Goal: Task Accomplishment & Management: Manage account settings

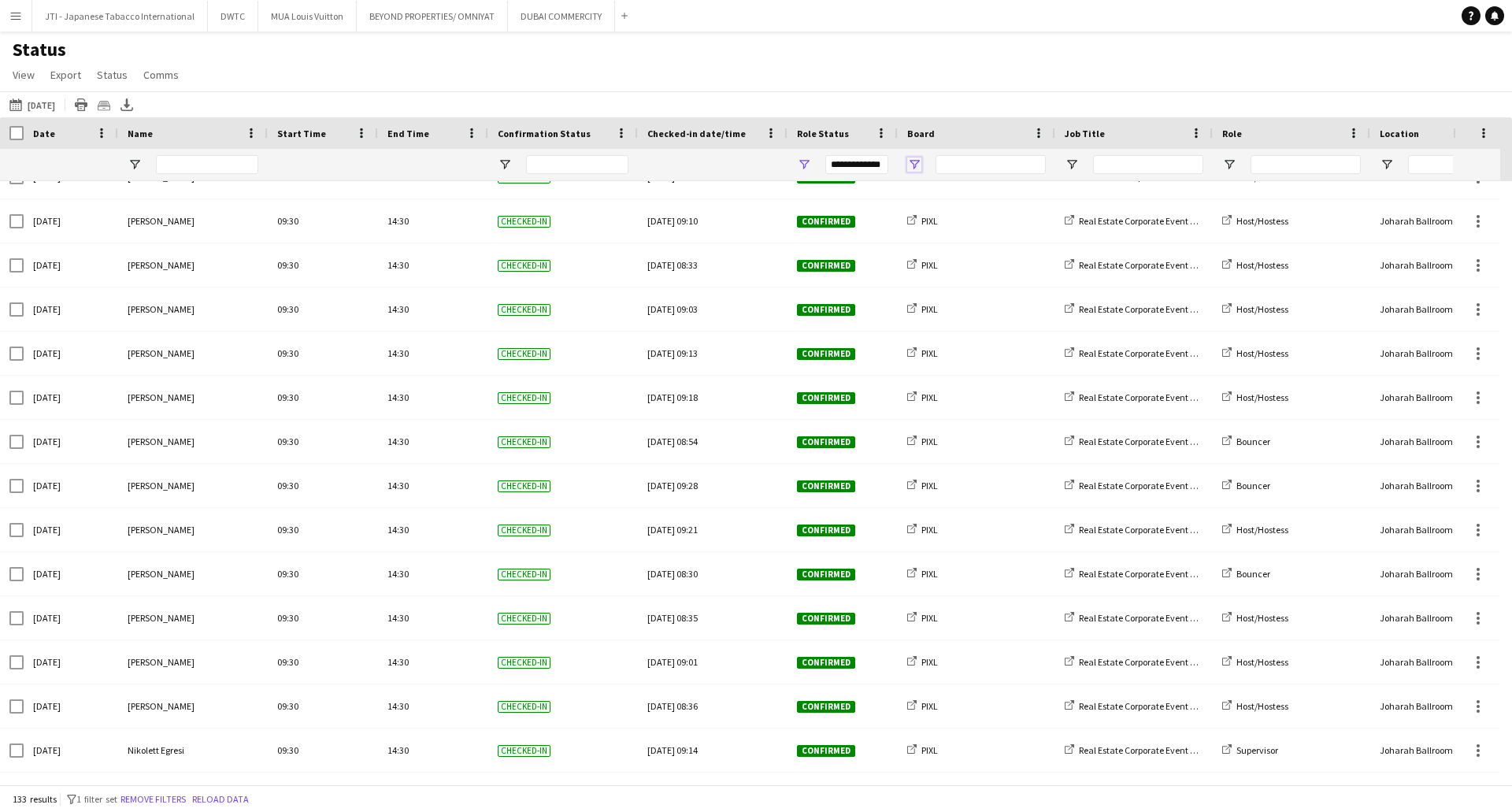
click at [918, 170] on span "Open Filter Menu" at bounding box center [914, 164] width 14 height 14
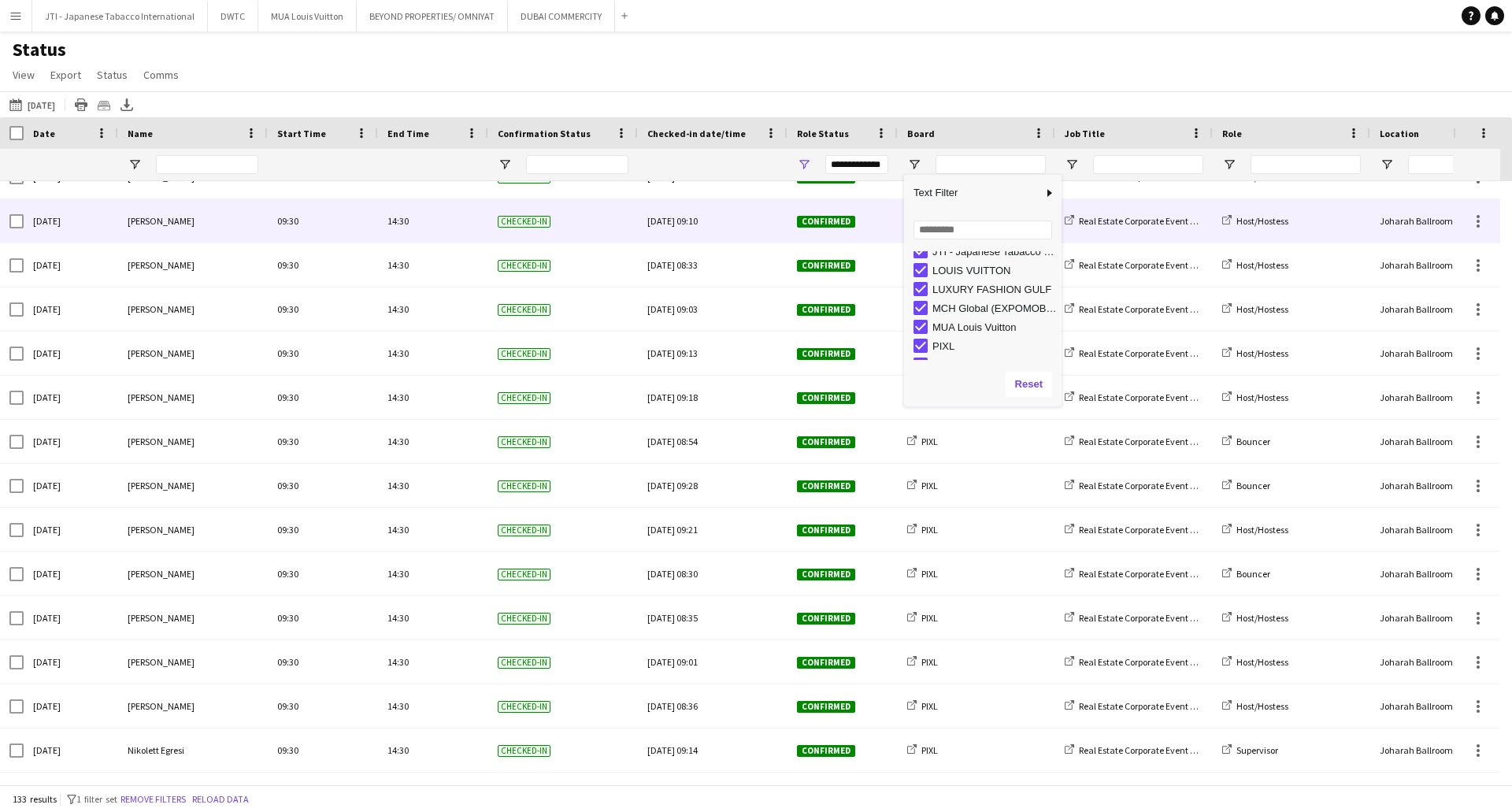
click at [871, 208] on div "Confirmed" at bounding box center [842, 221] width 110 height 43
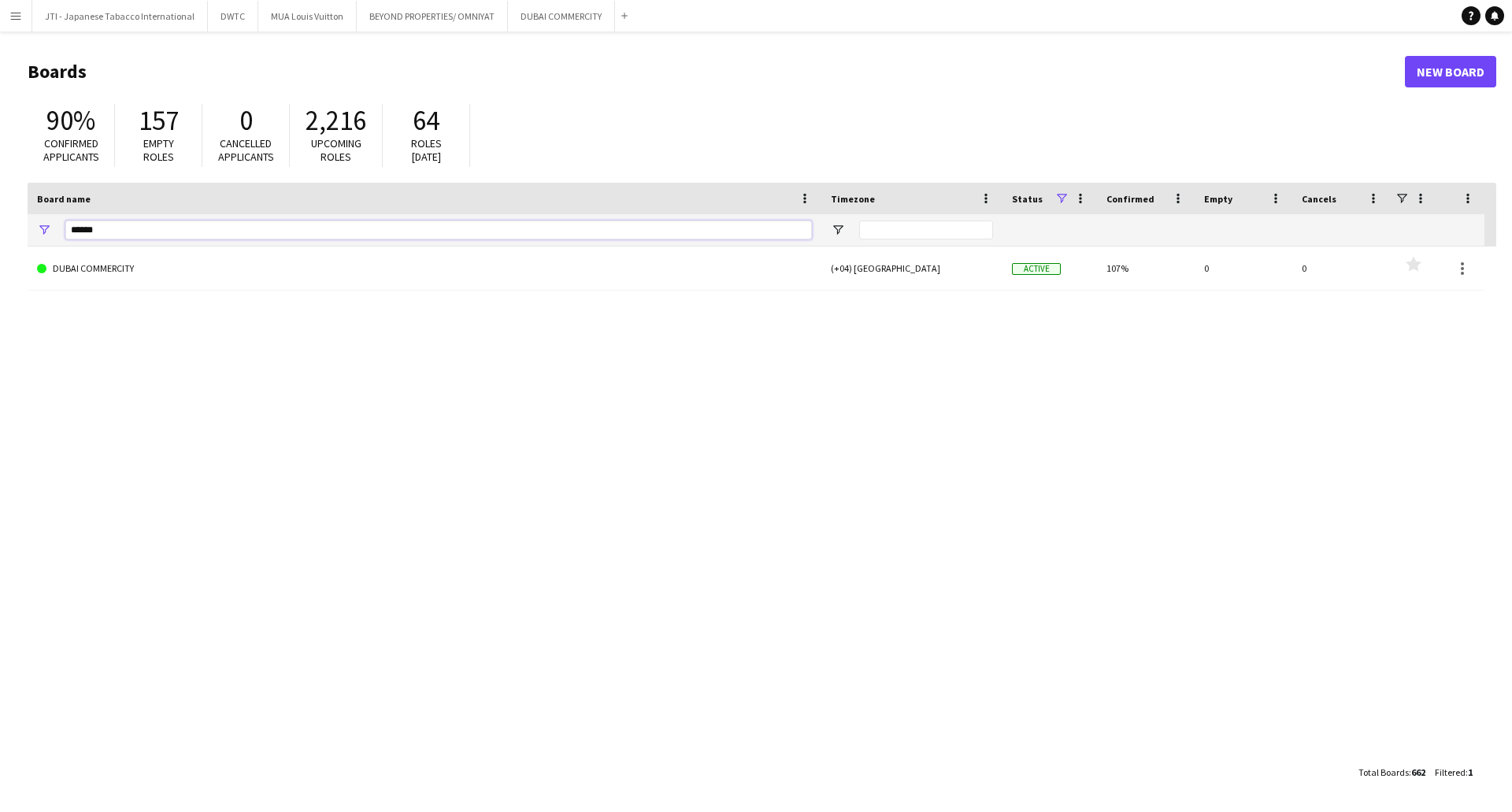
drag, startPoint x: 162, startPoint y: 233, endPoint x: -93, endPoint y: 219, distance: 255.4
click at [0, 219] on html "Menu Boards Boards Boards All jobs Status Workforce Workforce My Workforce Recr…" at bounding box center [756, 406] width 1512 height 812
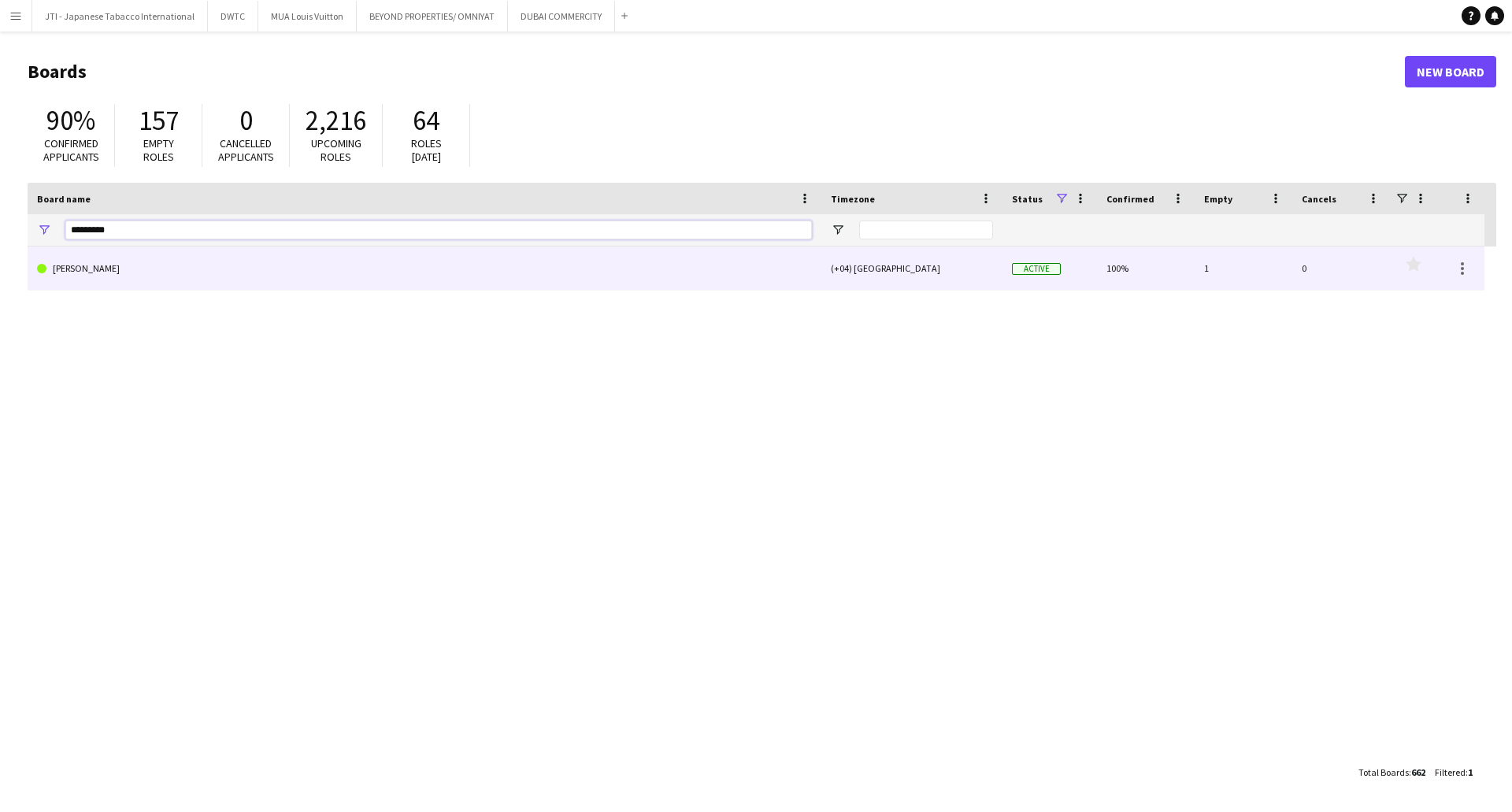
type input "*********"
click at [104, 274] on link "JACK MORTON" at bounding box center [424, 268] width 775 height 44
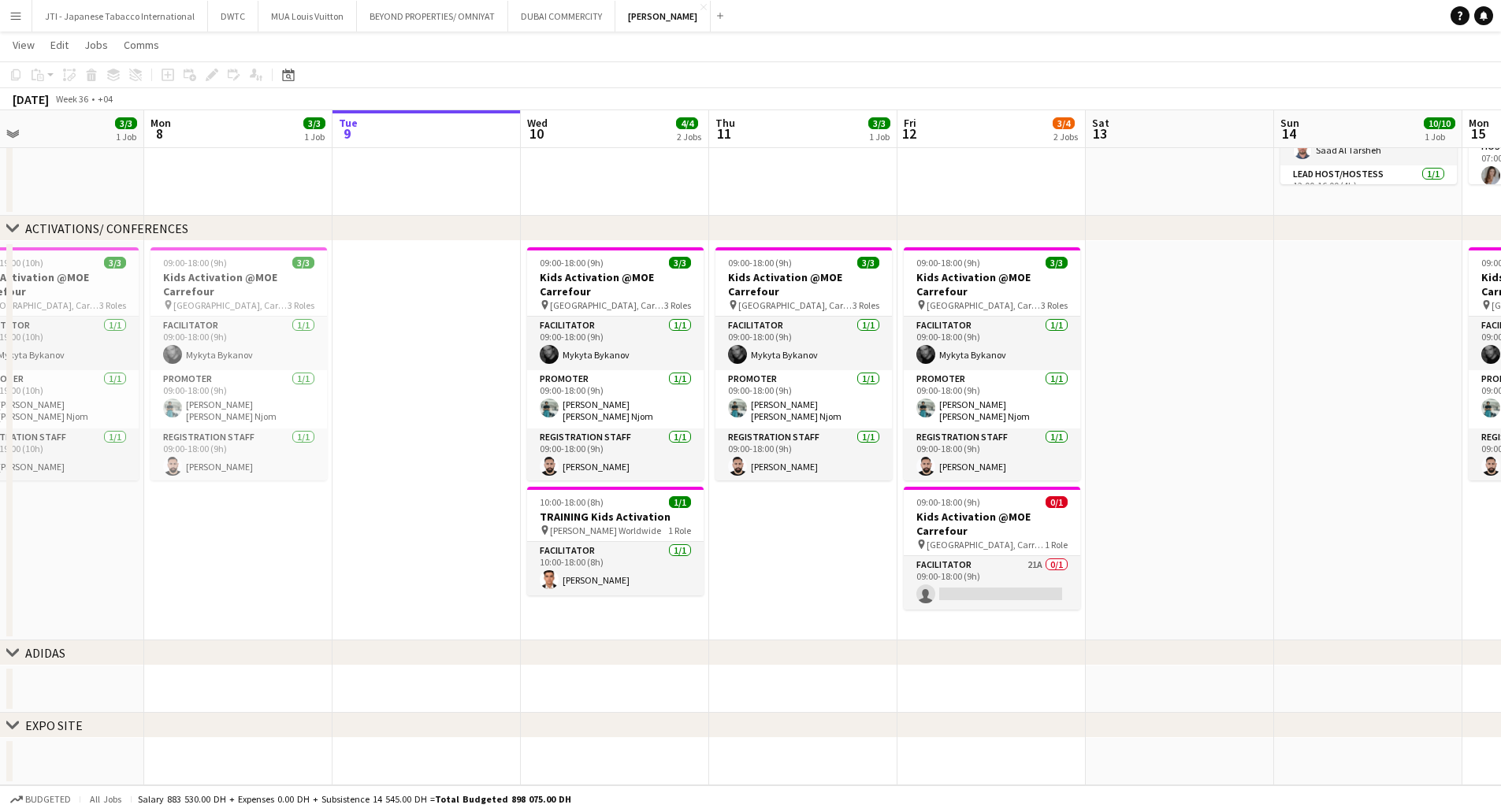
scroll to position [0, 353]
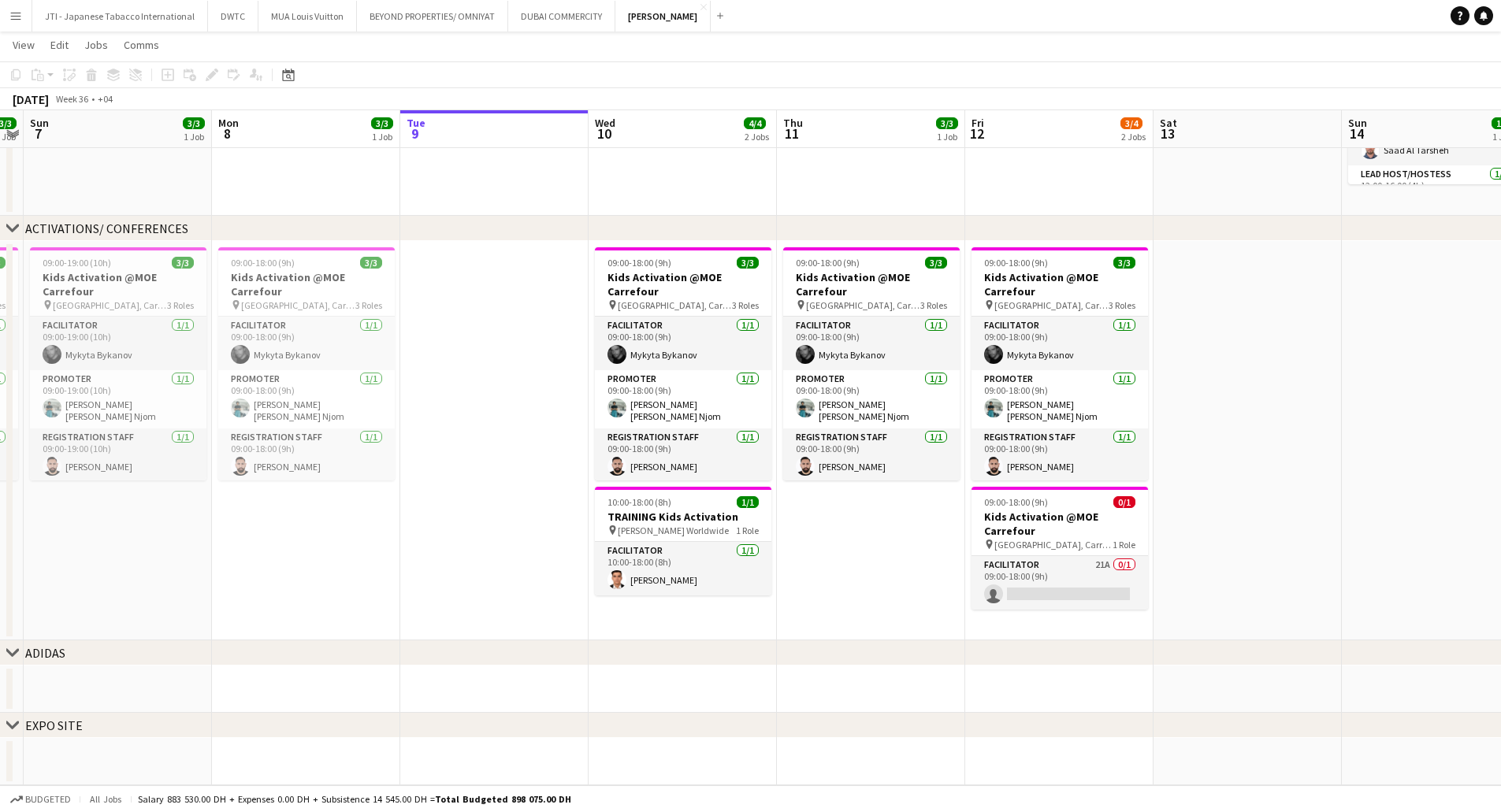
drag, startPoint x: 766, startPoint y: 478, endPoint x: 915, endPoint y: 483, distance: 149.1
click at [915, 483] on app-calendar-viewport "Fri 5 Sat 6 3/3 1 Job Sun 7 3/3 1 Job Mon 8 3/3 1 Job Tue 9 Wed 10 4/4 2 Jobs T…" at bounding box center [750, 271] width 1501 height 1028
click at [700, 449] on app-card-role "Registration Staff 1/1 09:00-18:00 (9h) Moustafa Hamada" at bounding box center [683, 456] width 177 height 53
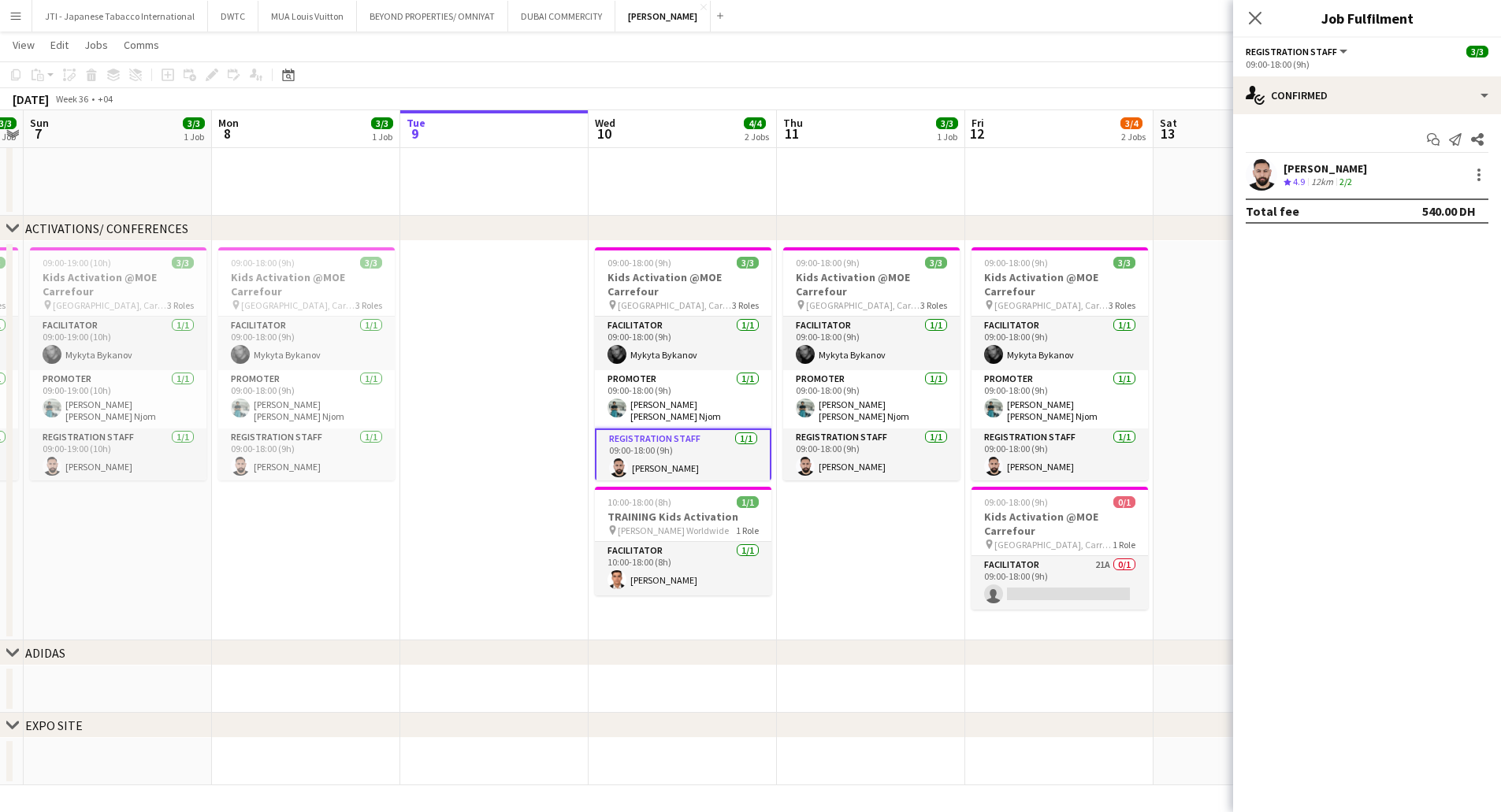
click at [1319, 183] on div "12km" at bounding box center [1322, 183] width 28 height 14
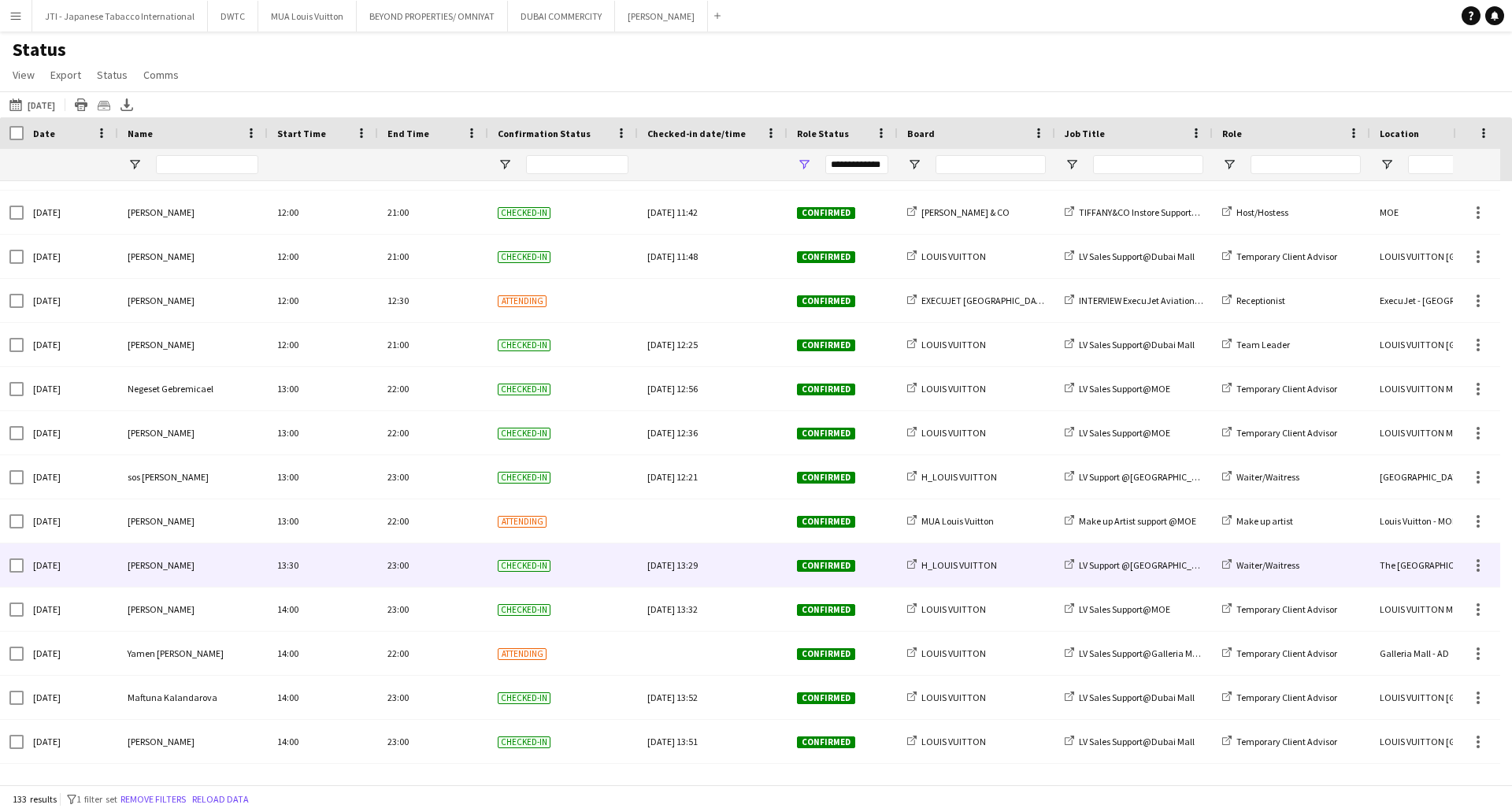
scroll to position [5277, 0]
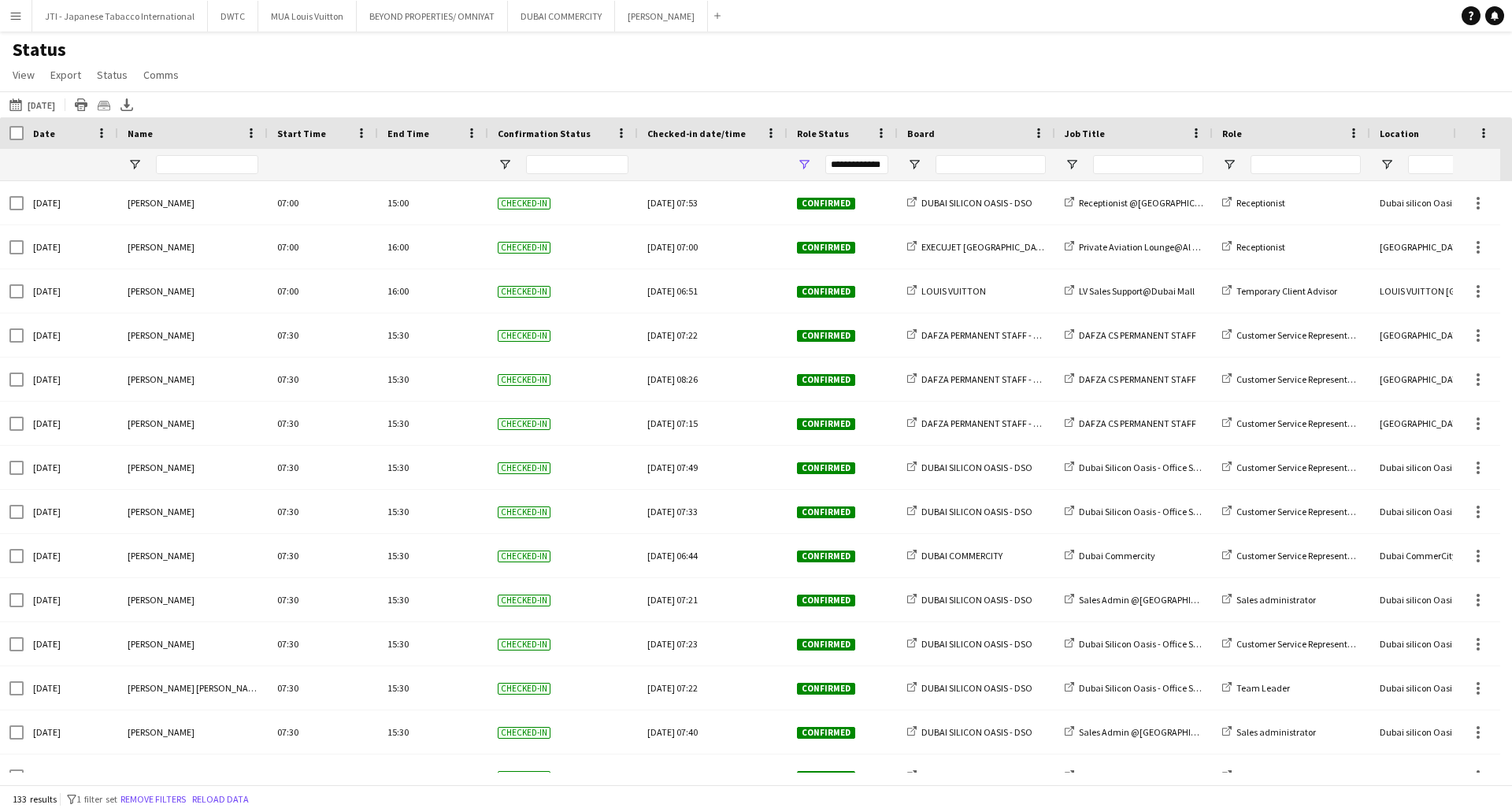
click at [23, 18] on button "Menu" at bounding box center [15, 15] width 32 height 32
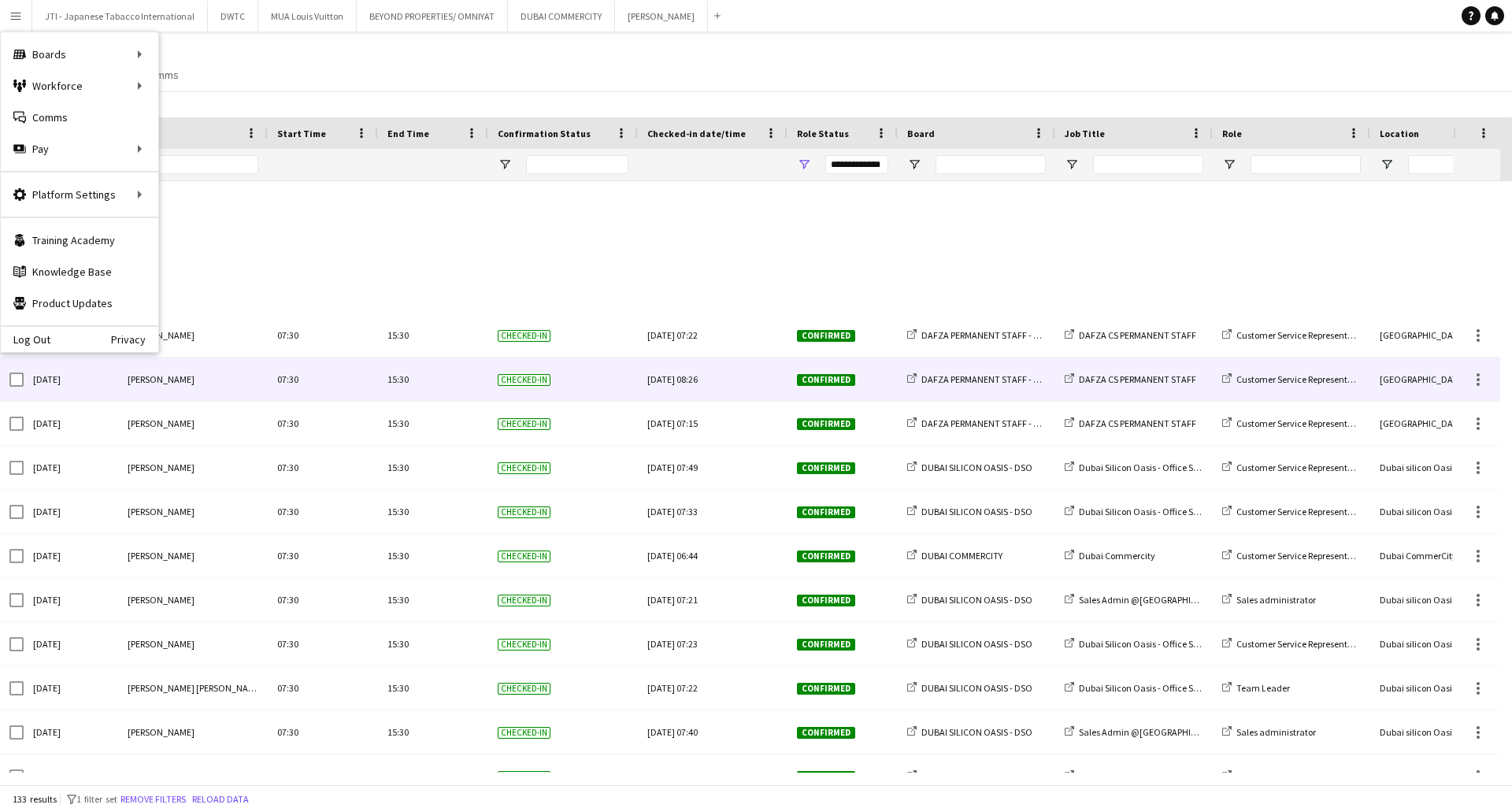
scroll to position [630, 0]
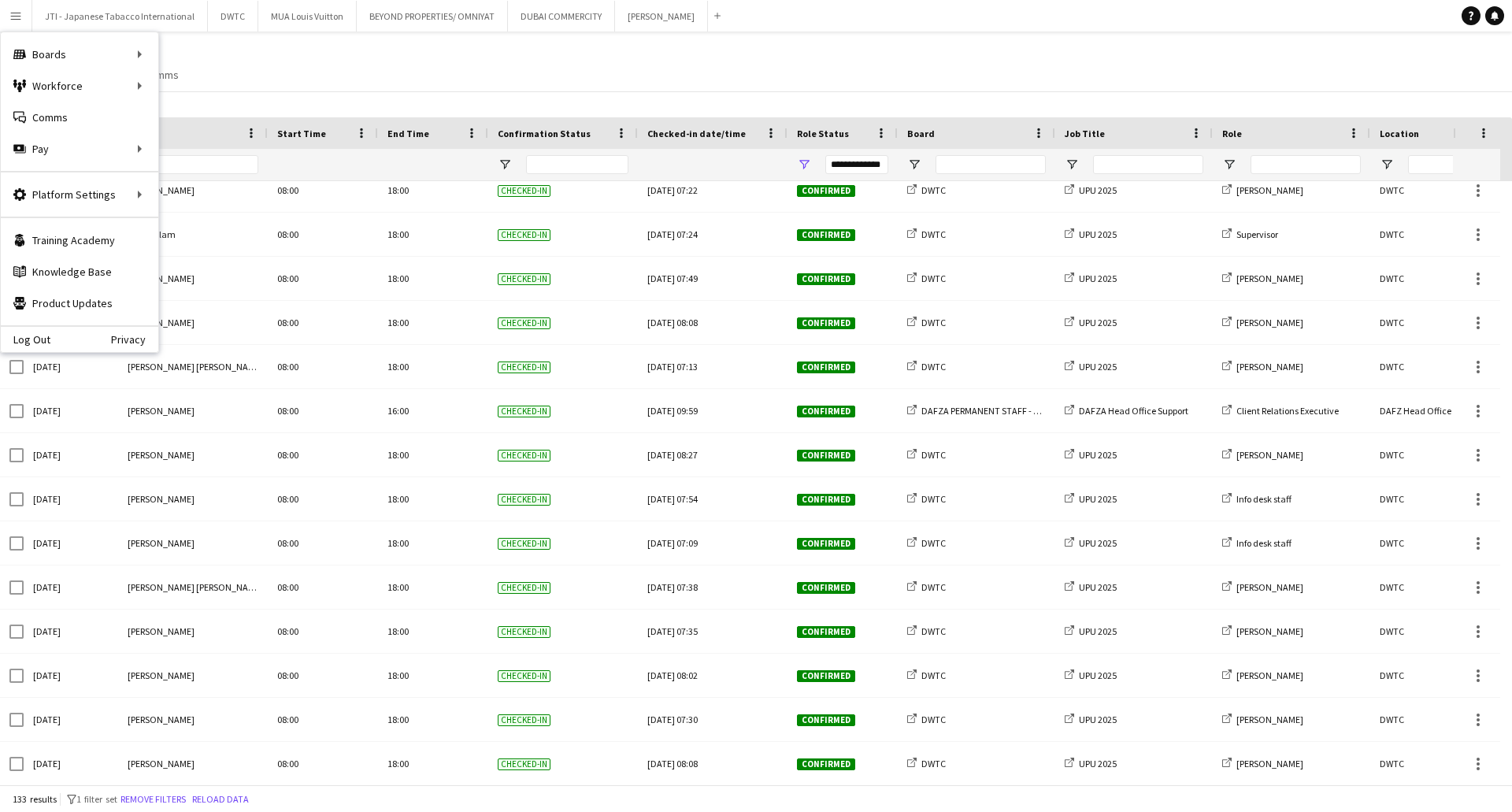
click at [488, 77] on div "Status View Views Default view New view Update view Delete view Edit name Custo…" at bounding box center [756, 65] width 1512 height 53
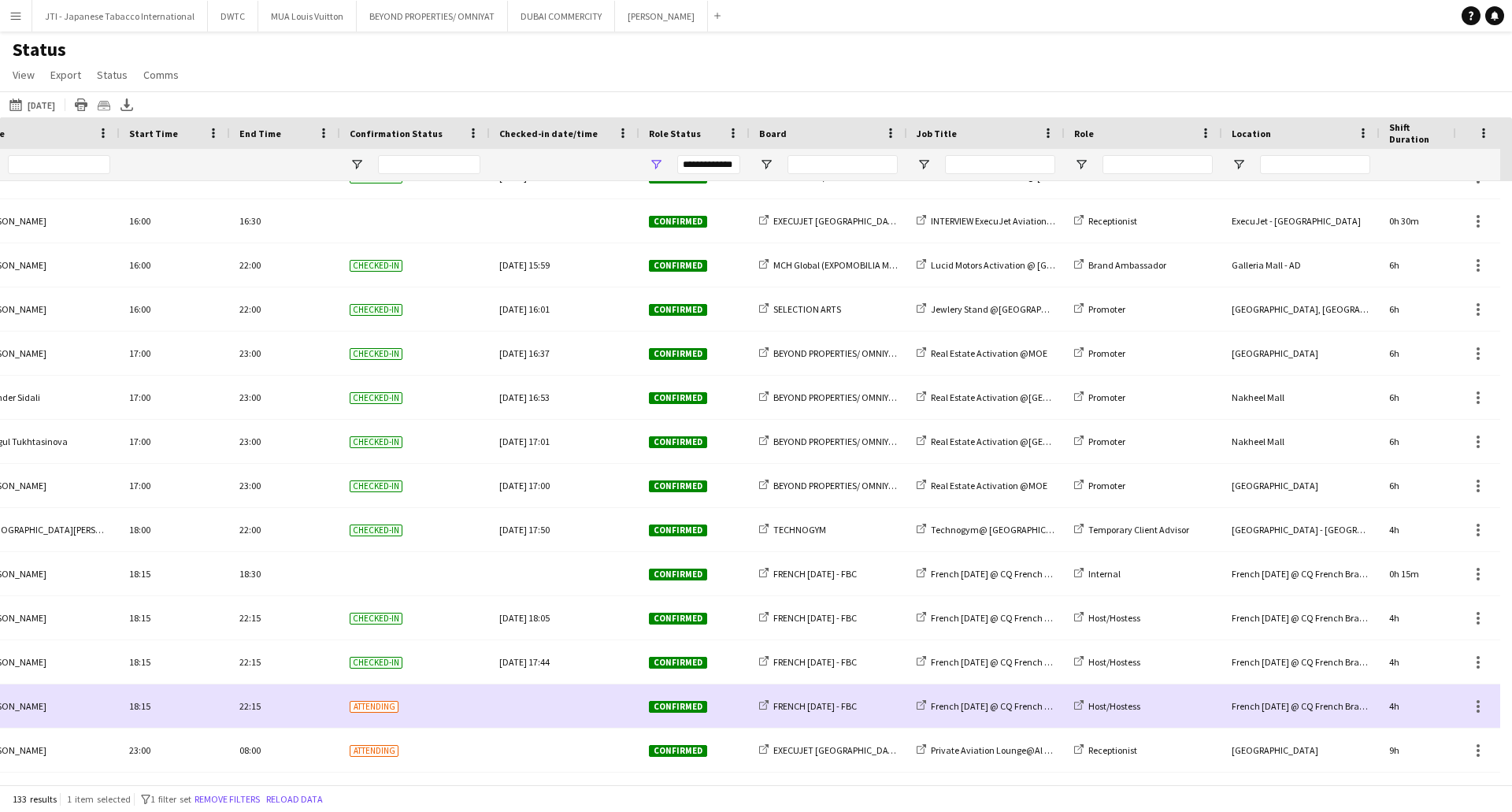
scroll to position [0, 403]
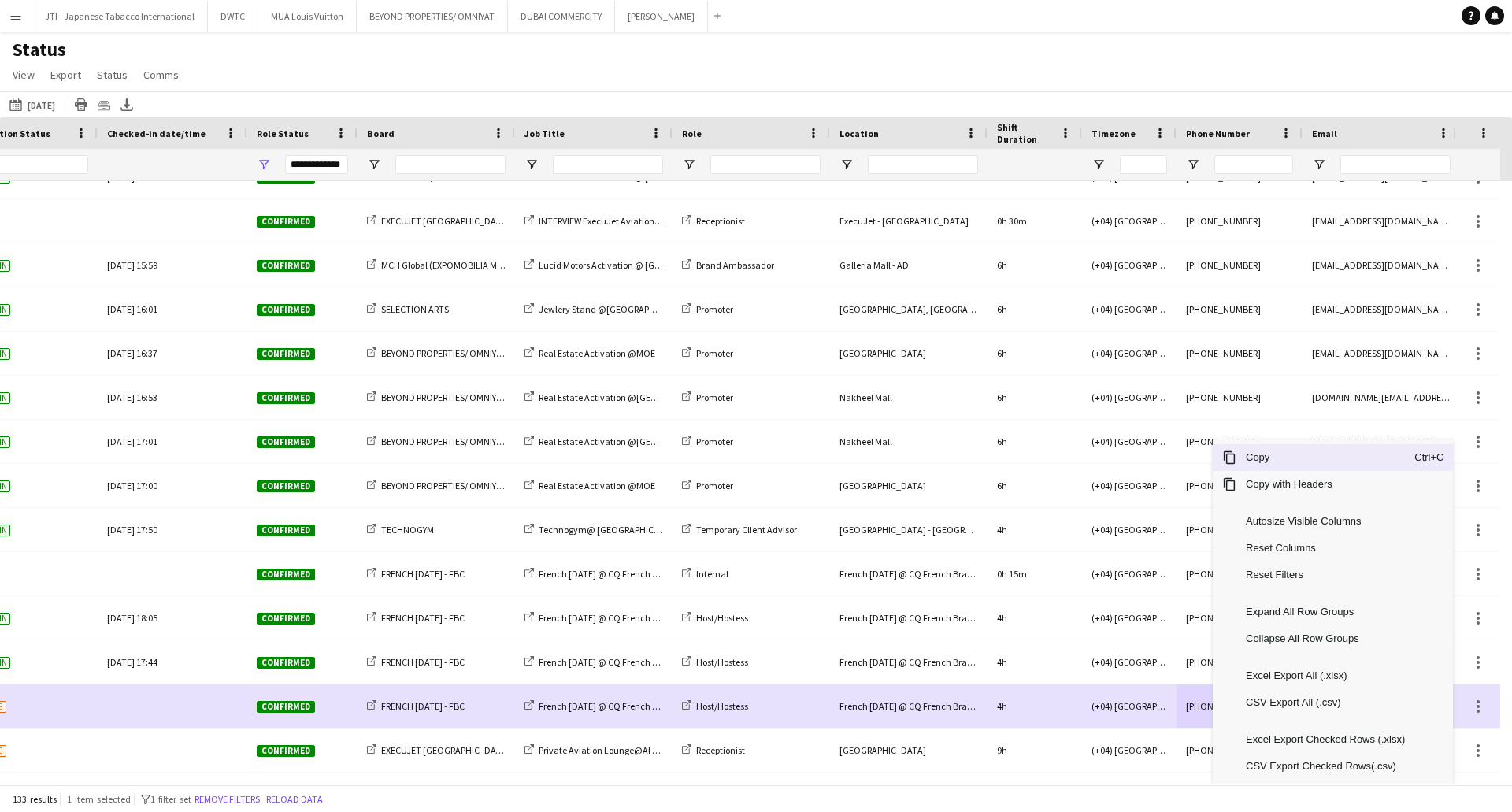
click at [1285, 453] on span "Copy" at bounding box center [1325, 457] width 178 height 27
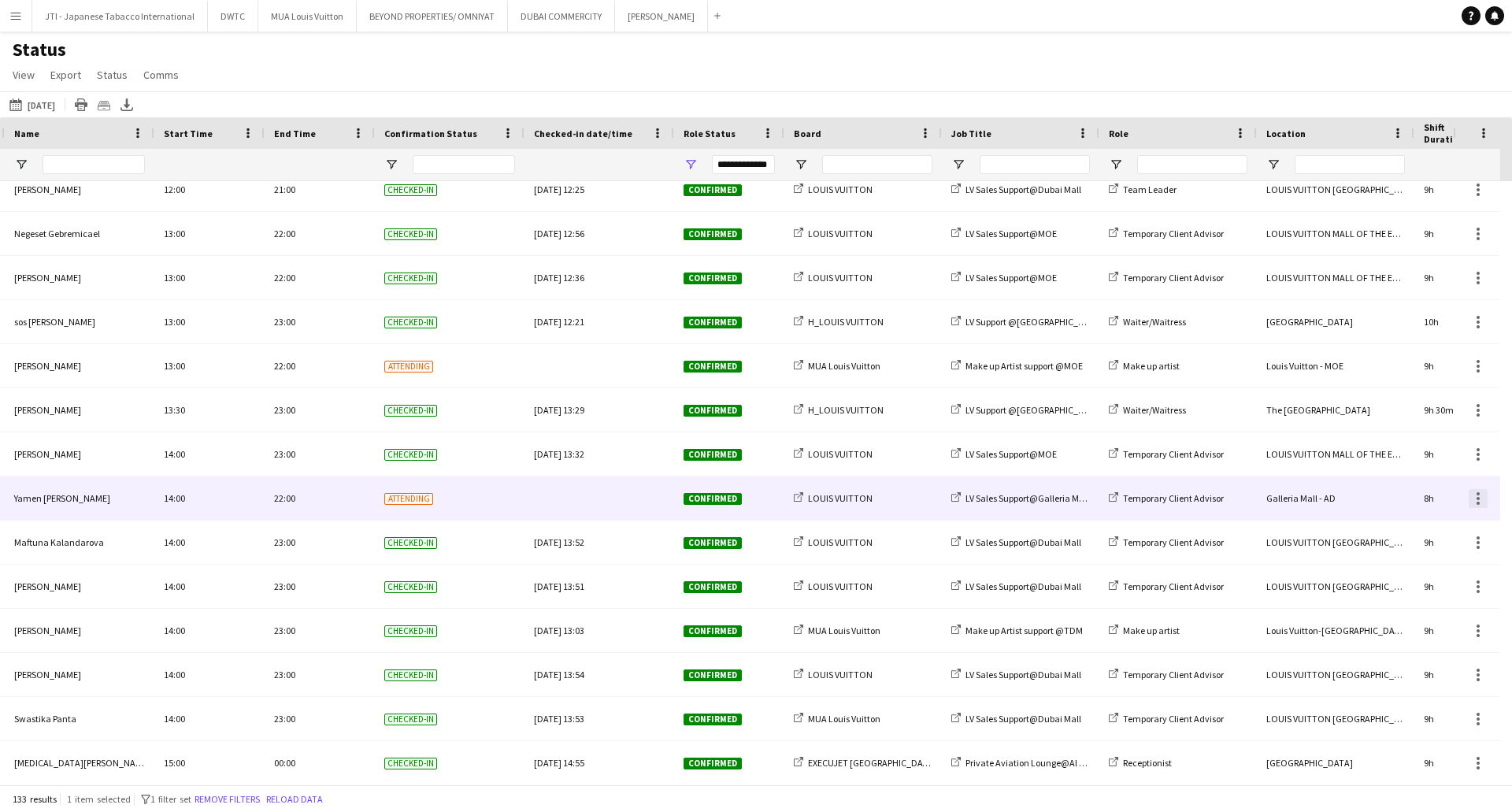
click at [1479, 500] on div at bounding box center [1478, 499] width 19 height 19
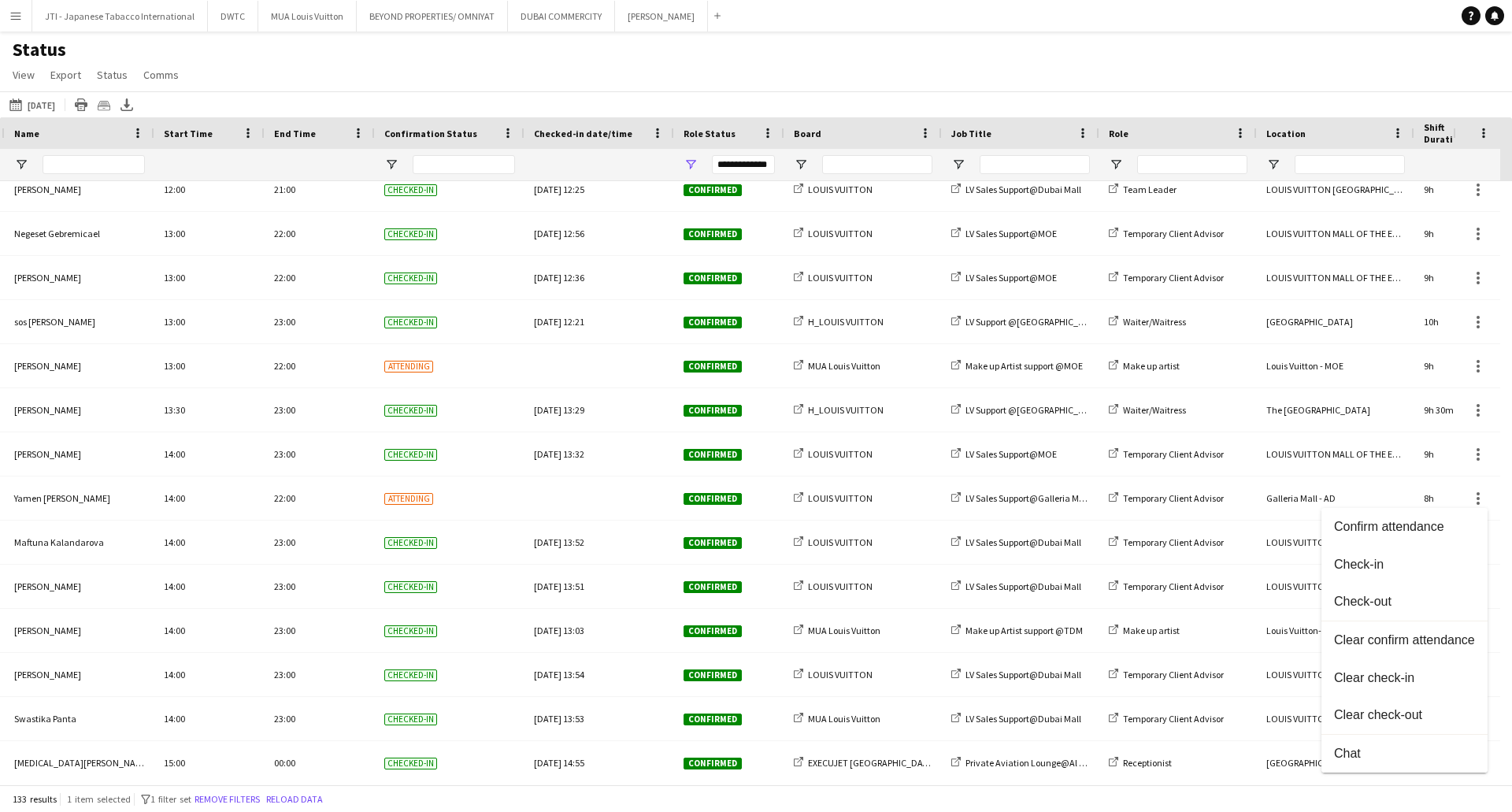
drag, startPoint x: 1361, startPoint y: 568, endPoint x: 756, endPoint y: 487, distance: 610.4
click at [1360, 568] on span "Check-in" at bounding box center [1404, 565] width 141 height 14
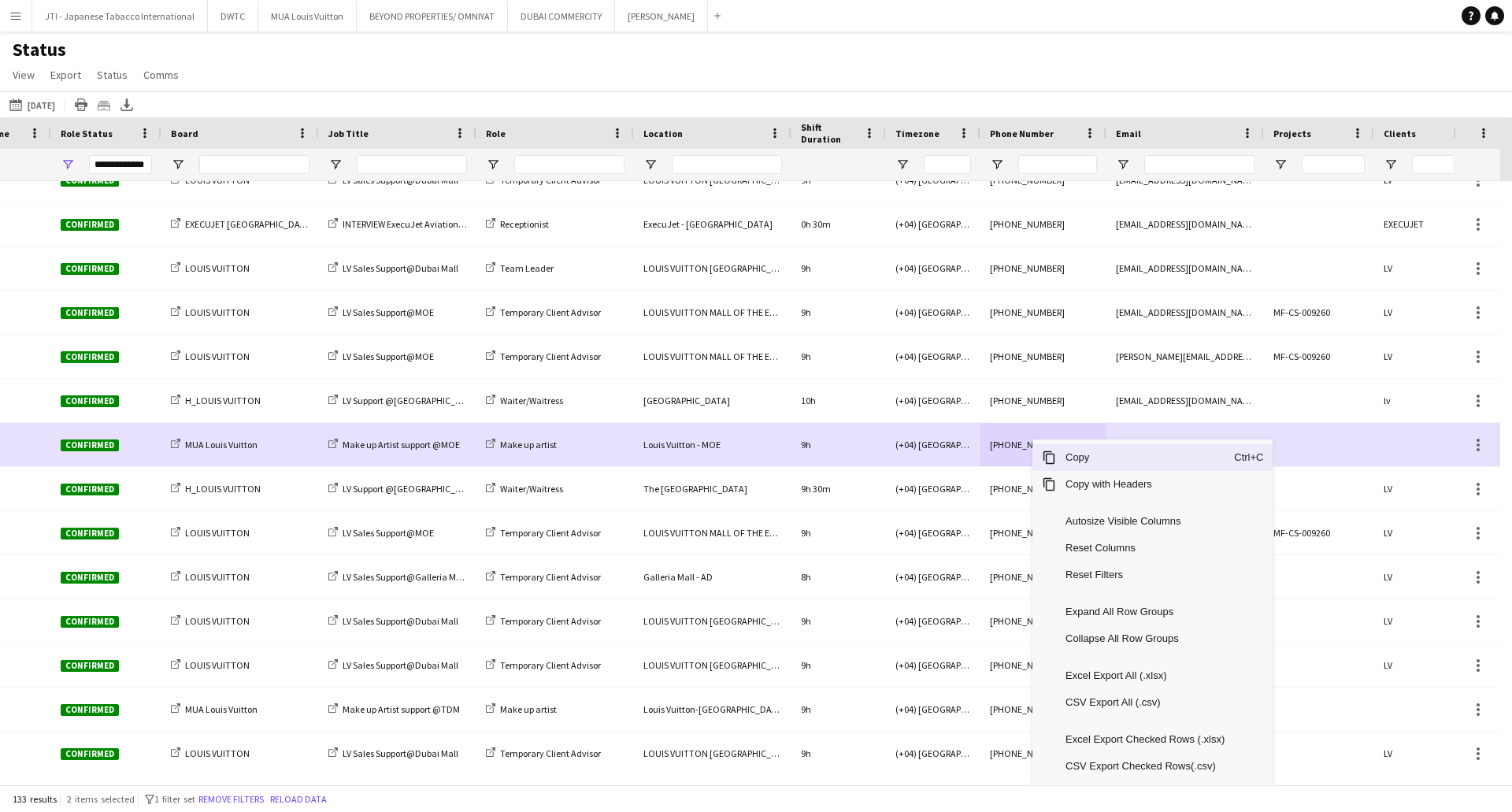
click at [1056, 454] on span "Copy" at bounding box center [1145, 457] width 178 height 27
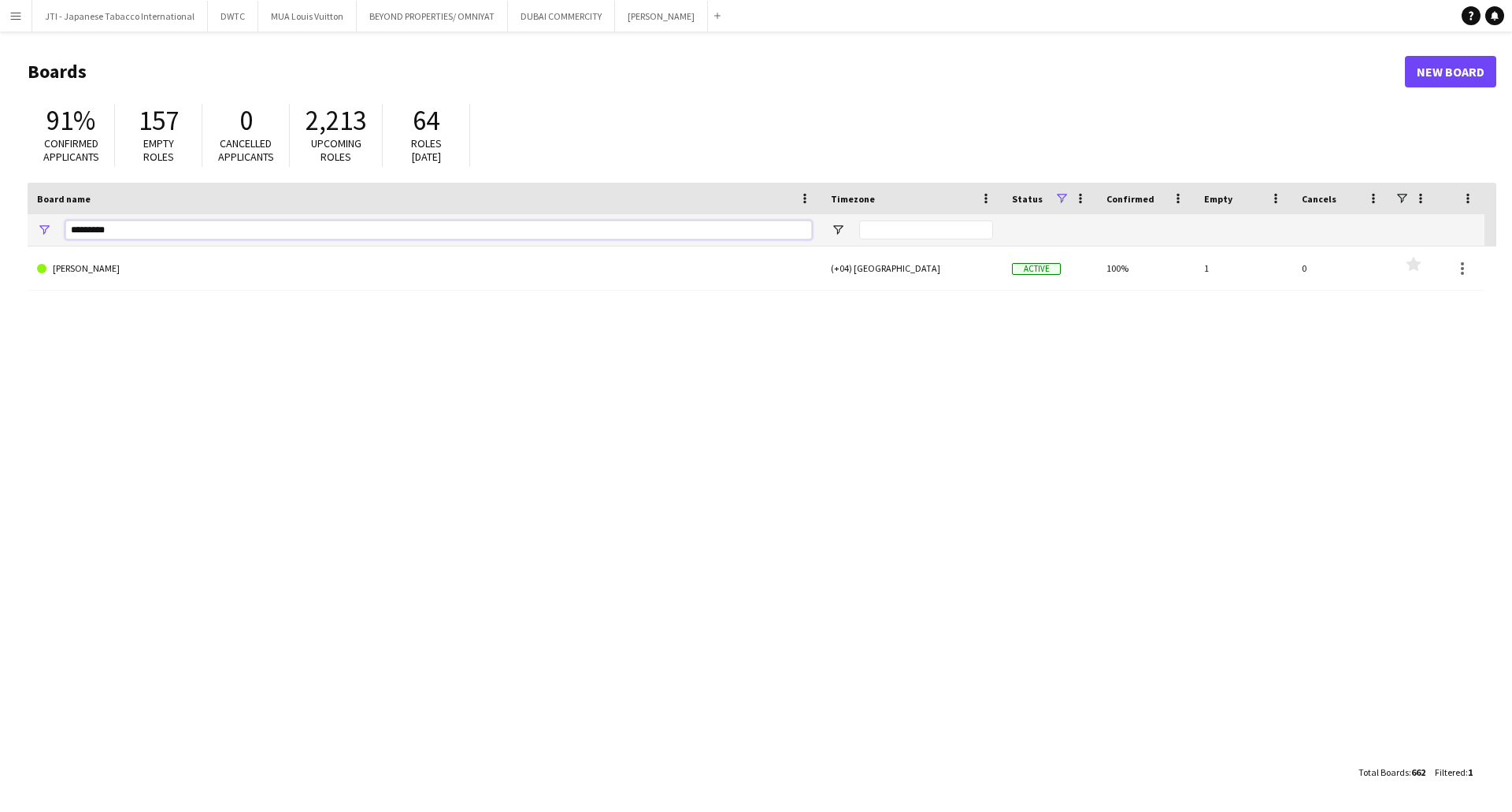
click at [135, 227] on input "*********" at bounding box center [438, 230] width 746 height 19
drag, startPoint x: 76, startPoint y: 233, endPoint x: -103, endPoint y: 232, distance: 179.0
click at [0, 232] on html "Menu Boards Boards Boards All jobs Status Workforce Workforce My Workforce Recr…" at bounding box center [756, 406] width 1512 height 812
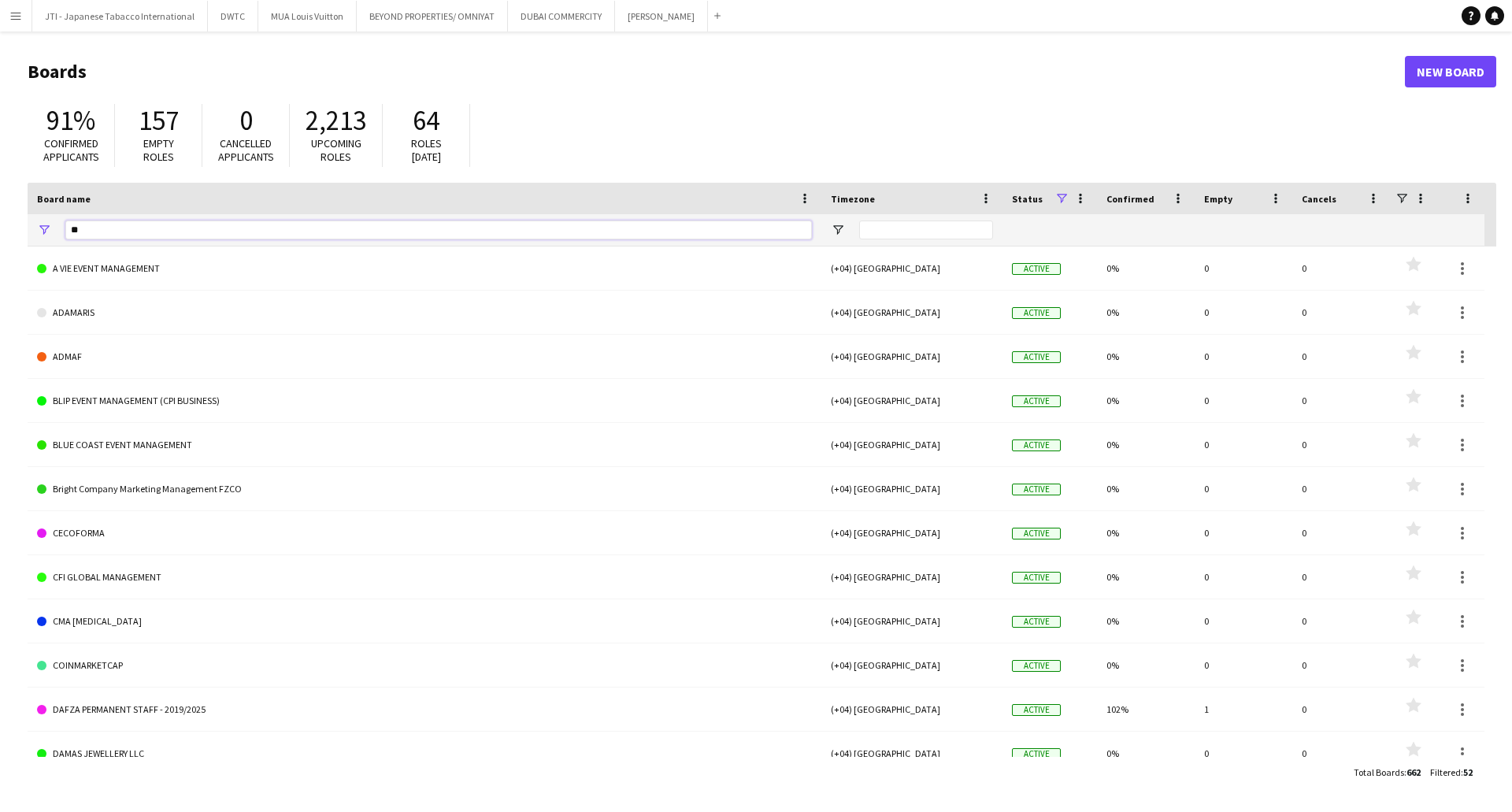
type input "*"
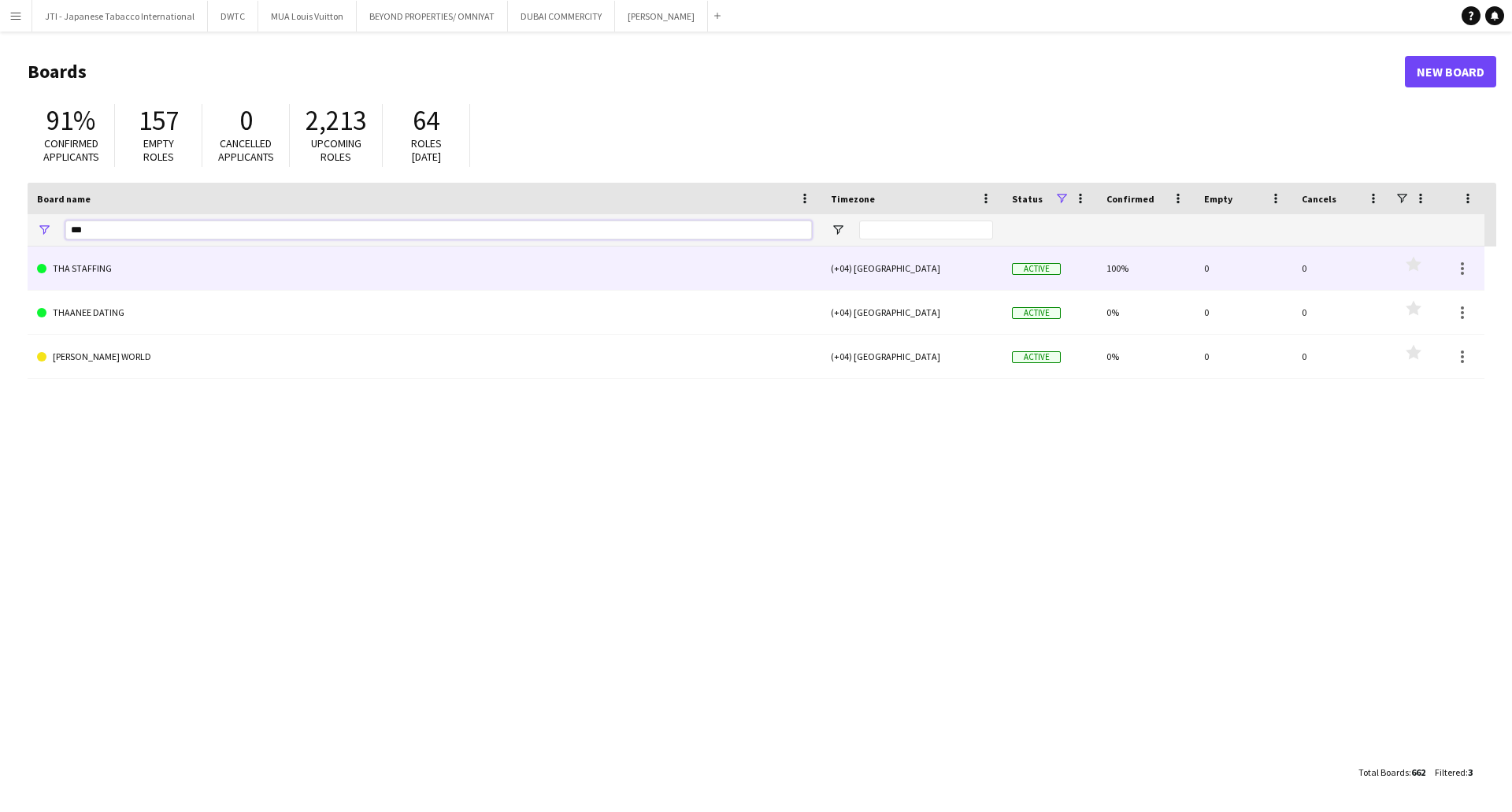
type input "***"
click at [109, 256] on link "THA STAFFING" at bounding box center [424, 268] width 775 height 44
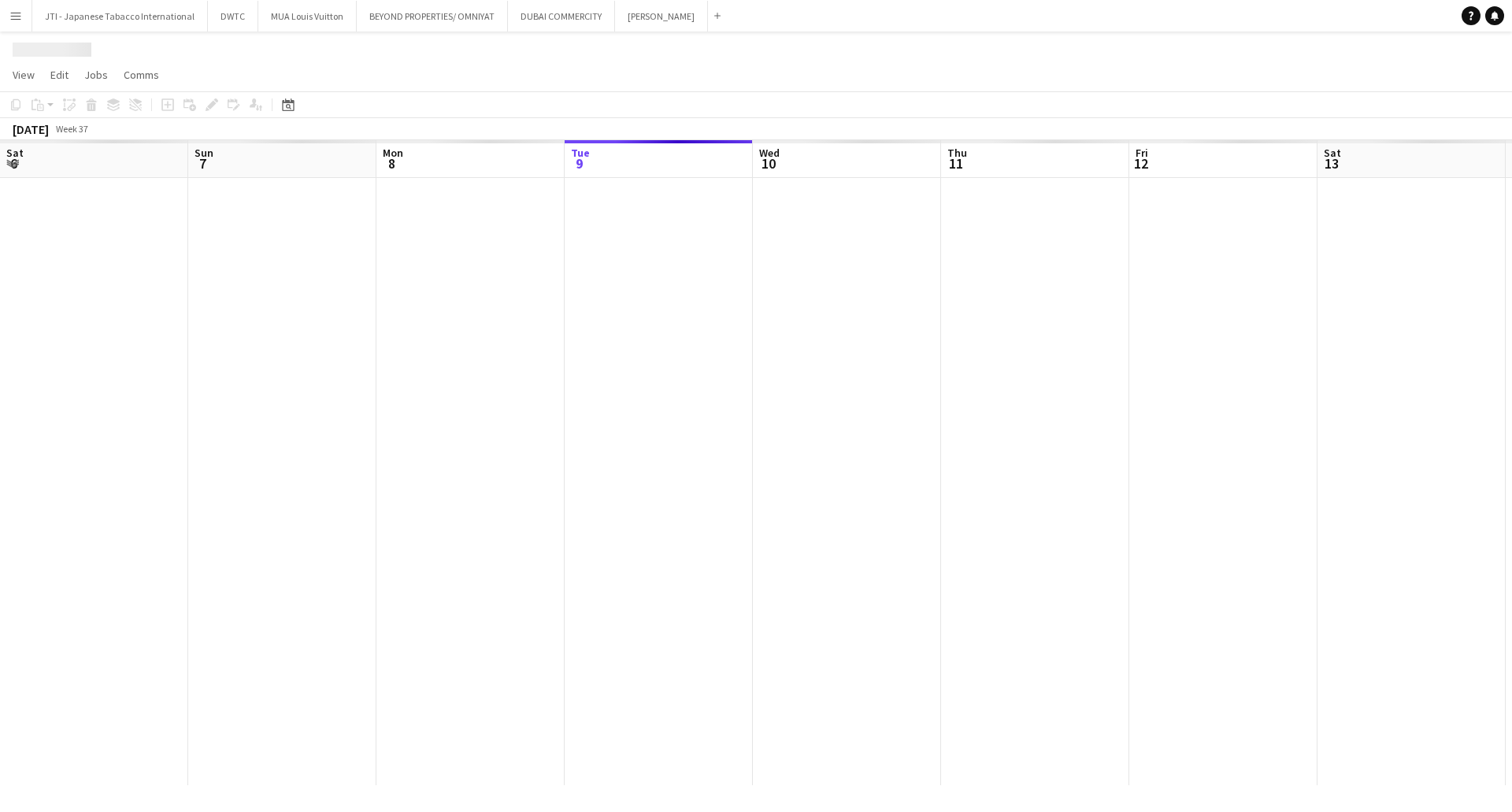
scroll to position [0, 376]
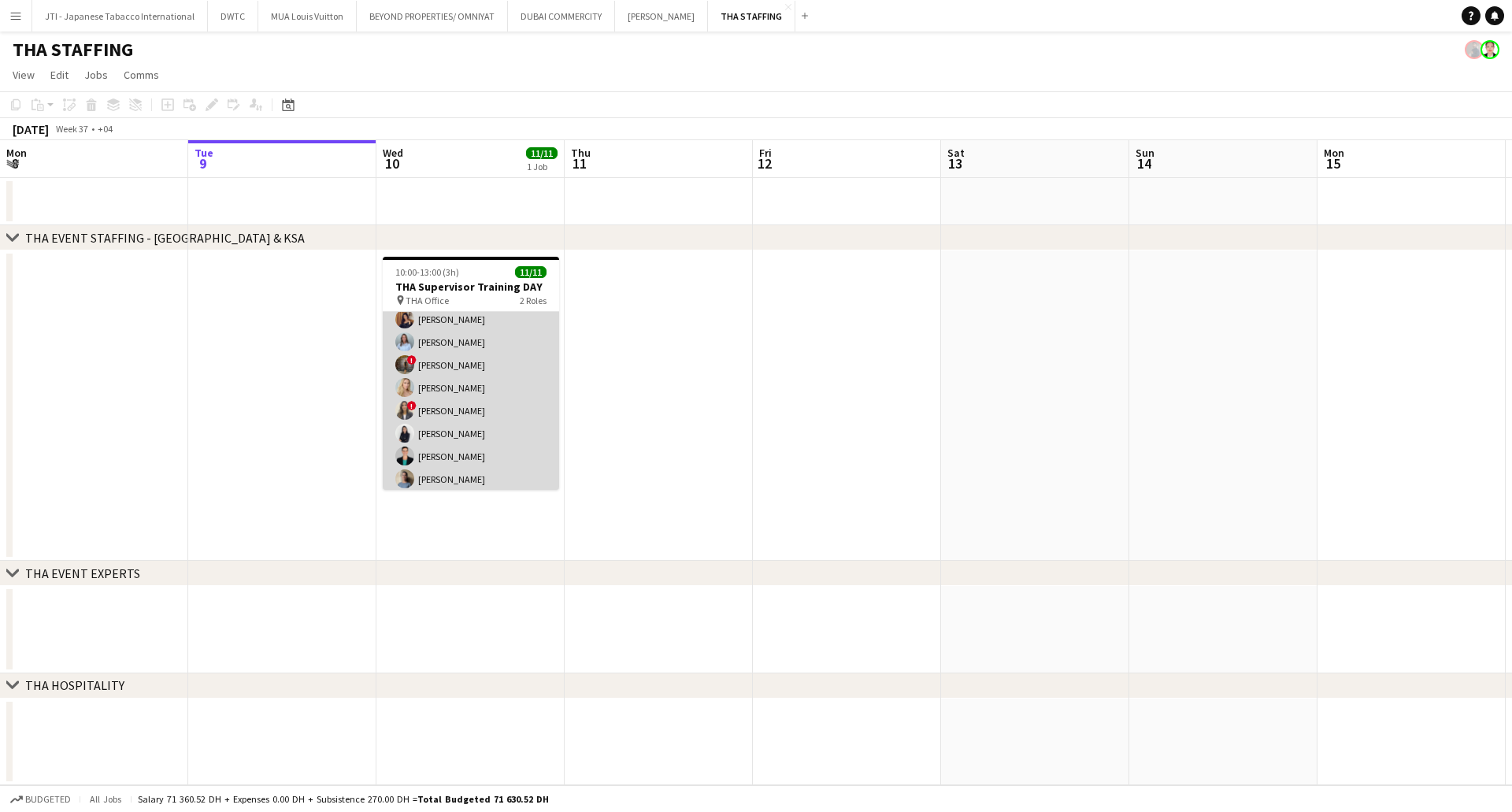
click at [486, 432] on app-card-role "Supervisor 9/9 10:00-13:00 (3h) Hassan Bin Rashid Ahmed Aliaksandra Zaikina Kse…" at bounding box center [471, 375] width 176 height 241
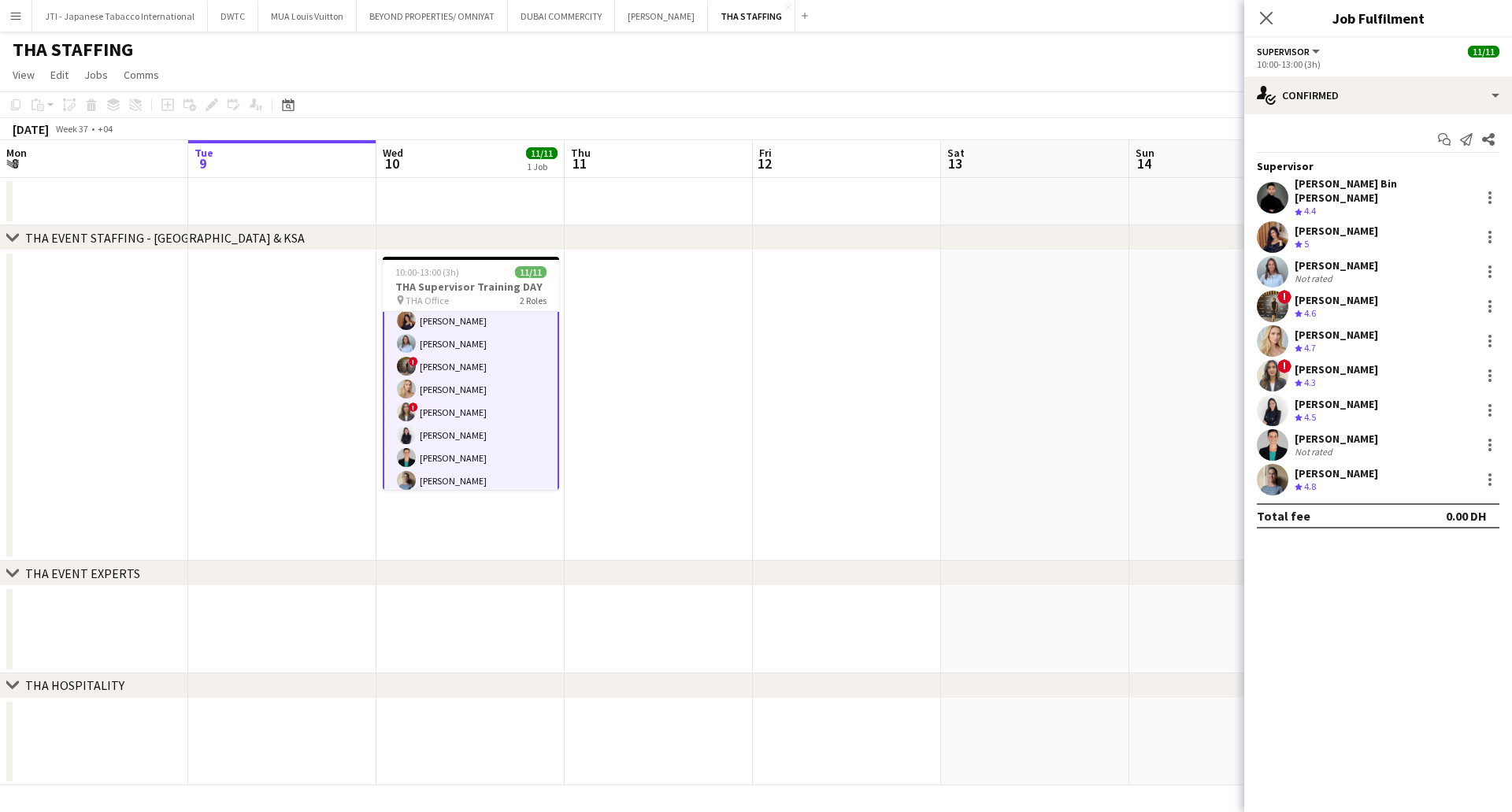
scroll to position [136, 0]
click at [1343, 189] on div "[PERSON_NAME] Bin [PERSON_NAME]" at bounding box center [1384, 190] width 180 height 28
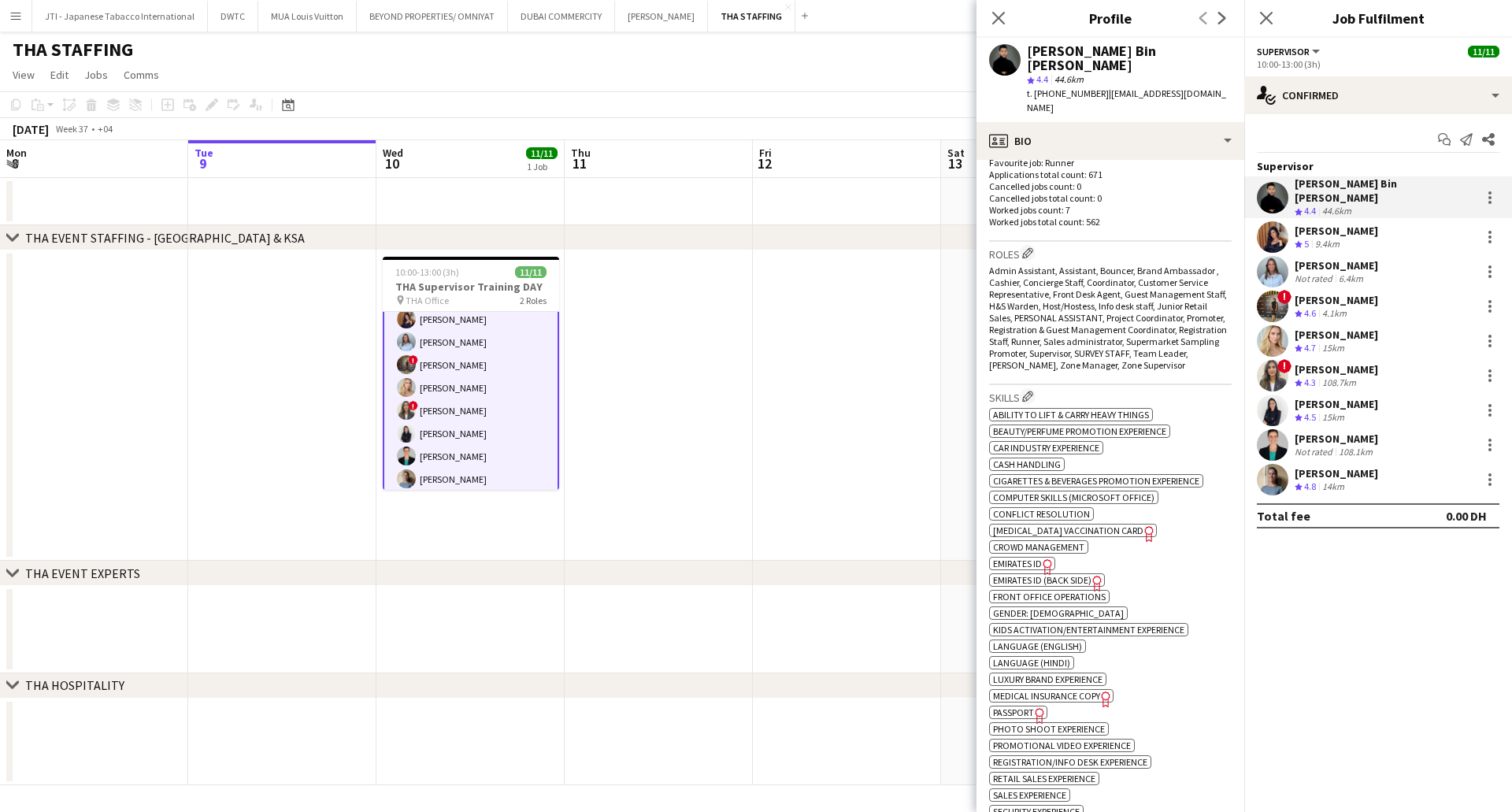
scroll to position [454, 0]
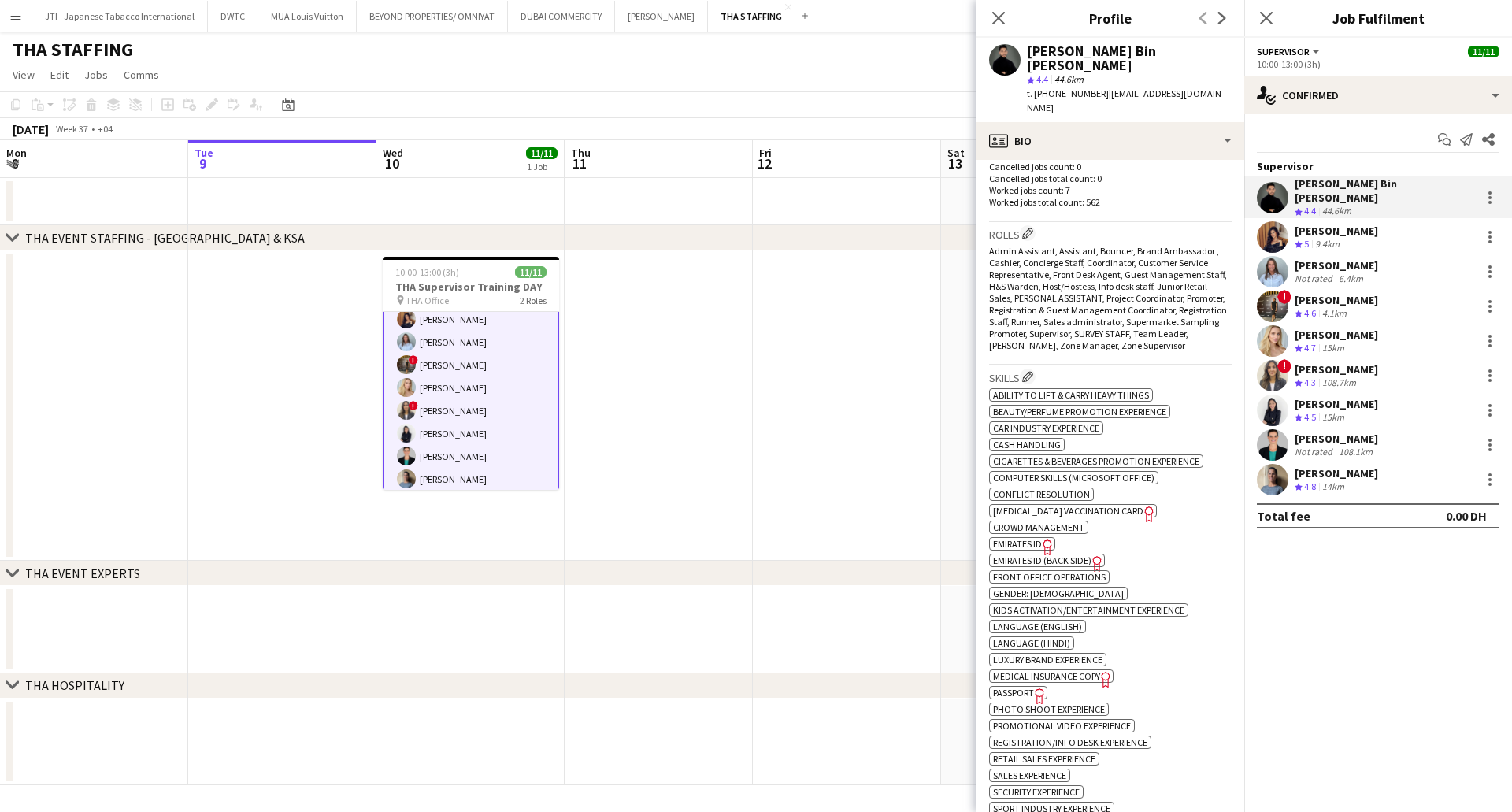
click at [1046, 539] on icon "Freelancer has uploaded a photo validation of skill. Click to see" at bounding box center [1047, 547] width 16 height 16
drag, startPoint x: 1334, startPoint y: 224, endPoint x: 871, endPoint y: 40, distance: 498.2
click at [1331, 224] on div "[PERSON_NAME]" at bounding box center [1336, 231] width 83 height 14
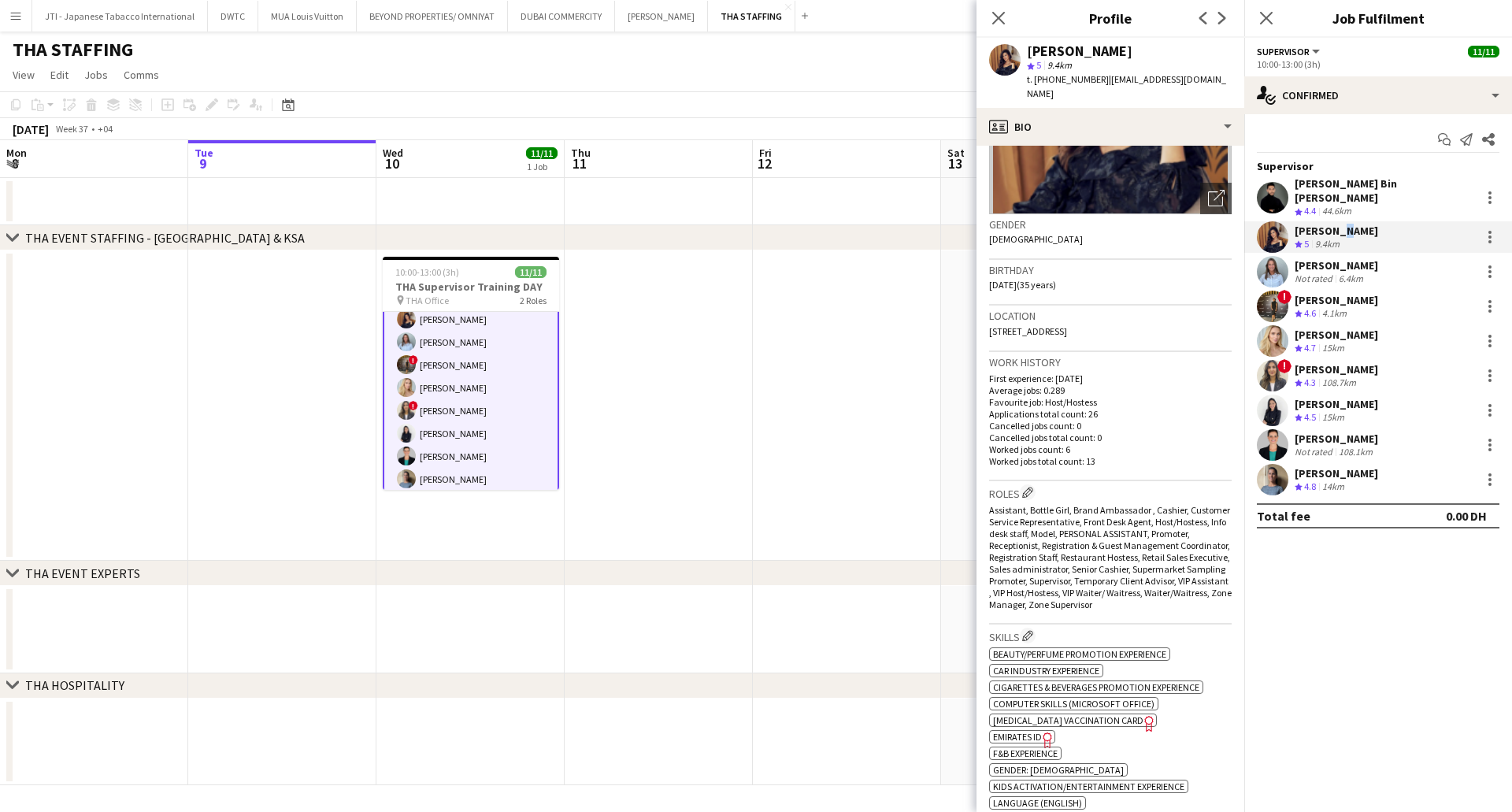
scroll to position [552, 0]
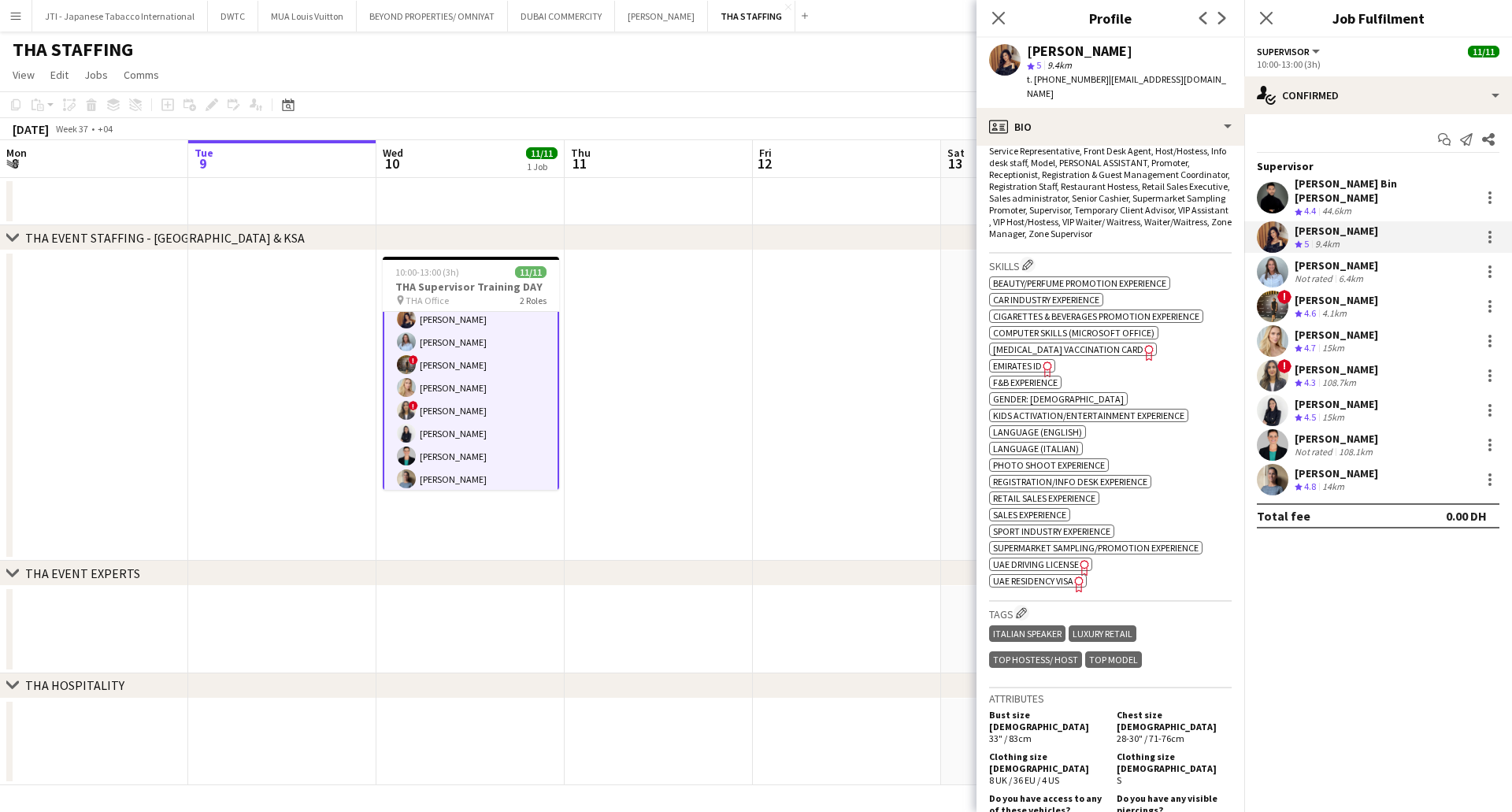
click at [1045, 368] on icon "Freelancer has uploaded a photo validation of skill. Click to see" at bounding box center [1047, 369] width 16 height 16
click at [1338, 259] on div "Ksenia Glotova" at bounding box center [1336, 265] width 83 height 14
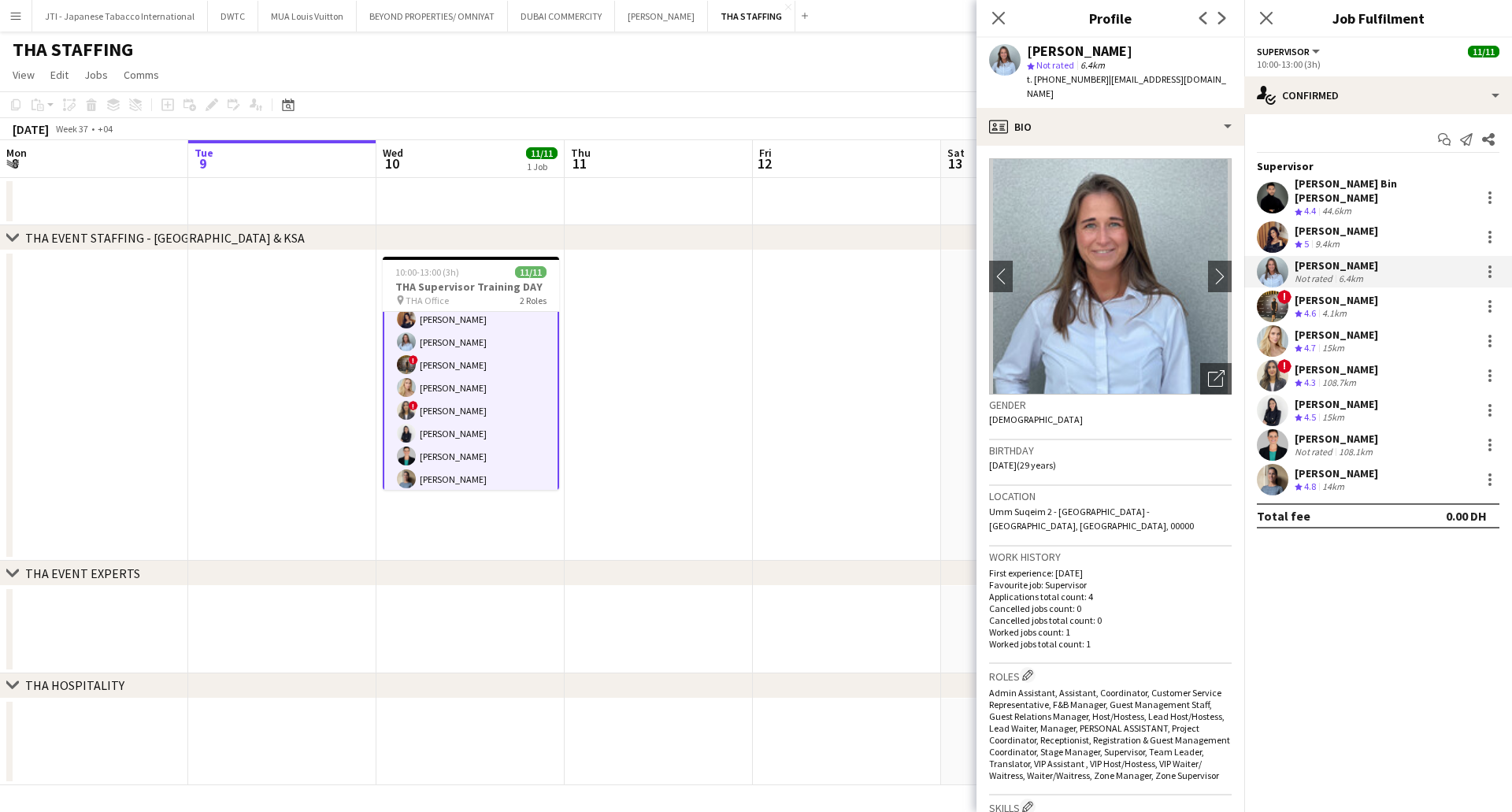
scroll to position [710, 0]
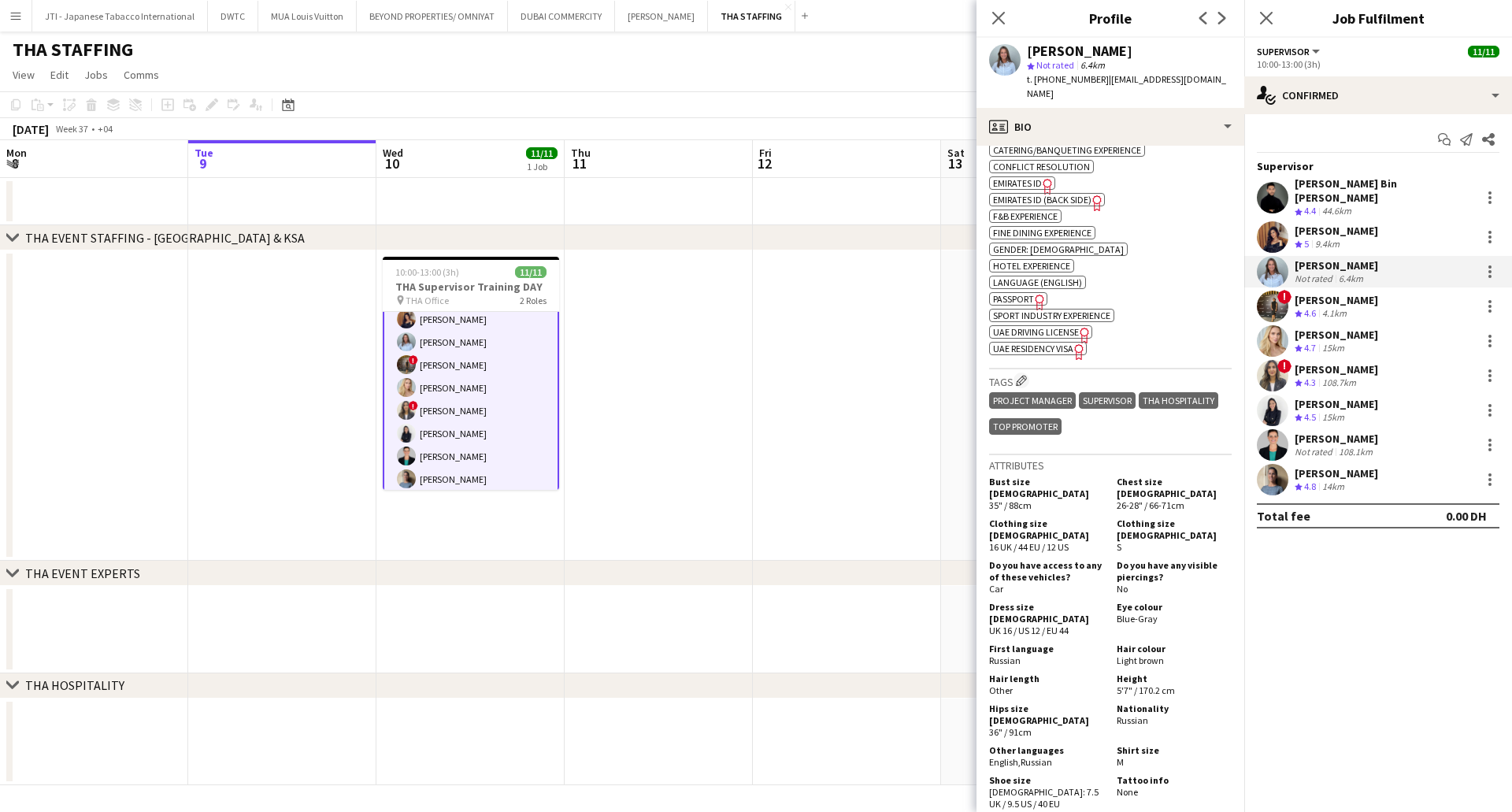
click at [1034, 184] on span "Emirates ID" at bounding box center [1017, 183] width 49 height 12
click at [1340, 293] on div "Salima Sad" at bounding box center [1336, 300] width 83 height 14
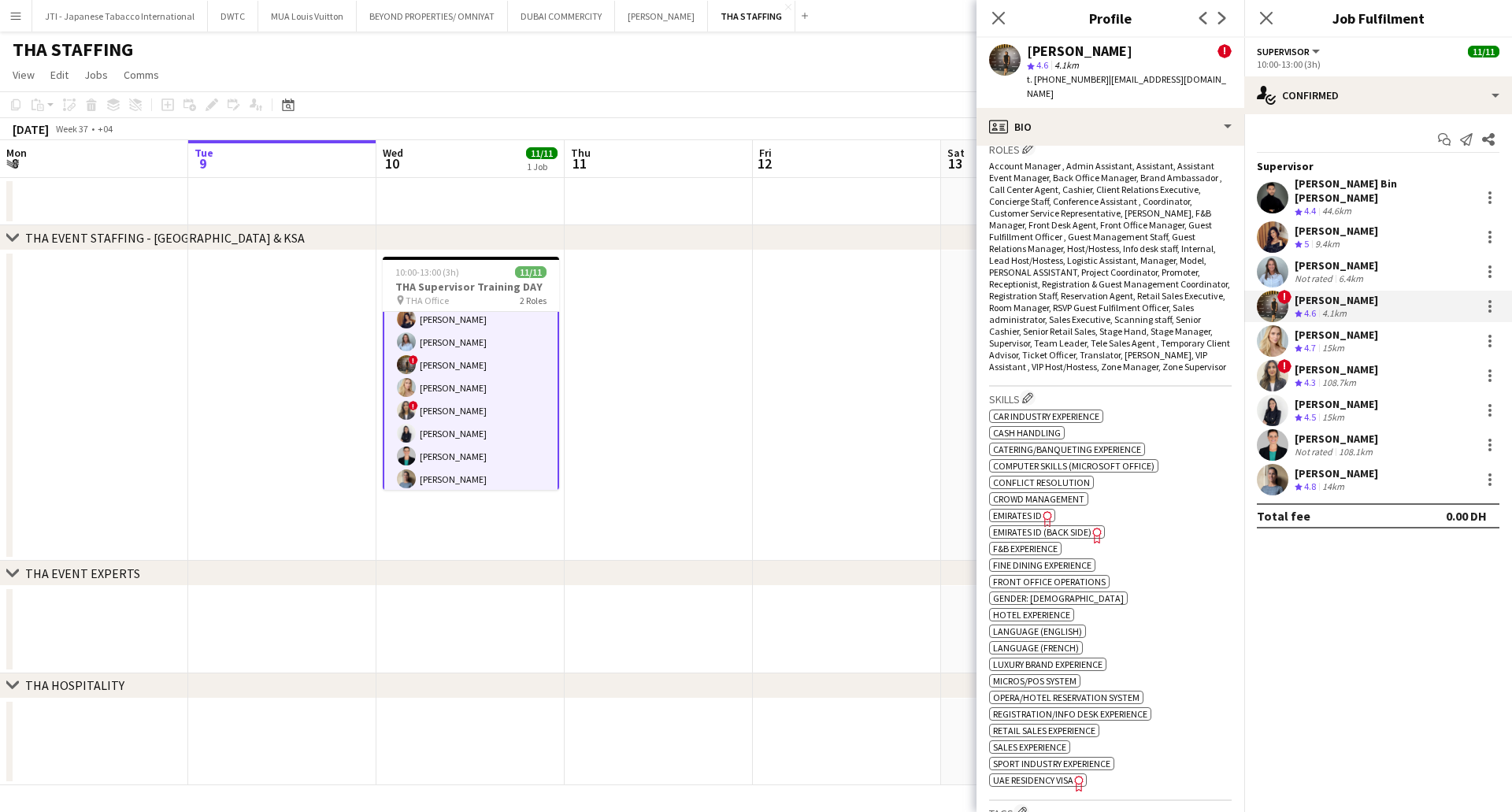
click at [1046, 511] on icon "Freelancer has uploaded a photo validation of skill. Click to see" at bounding box center [1047, 518] width 16 height 16
click at [1330, 342] on div "15km" at bounding box center [1333, 349] width 28 height 14
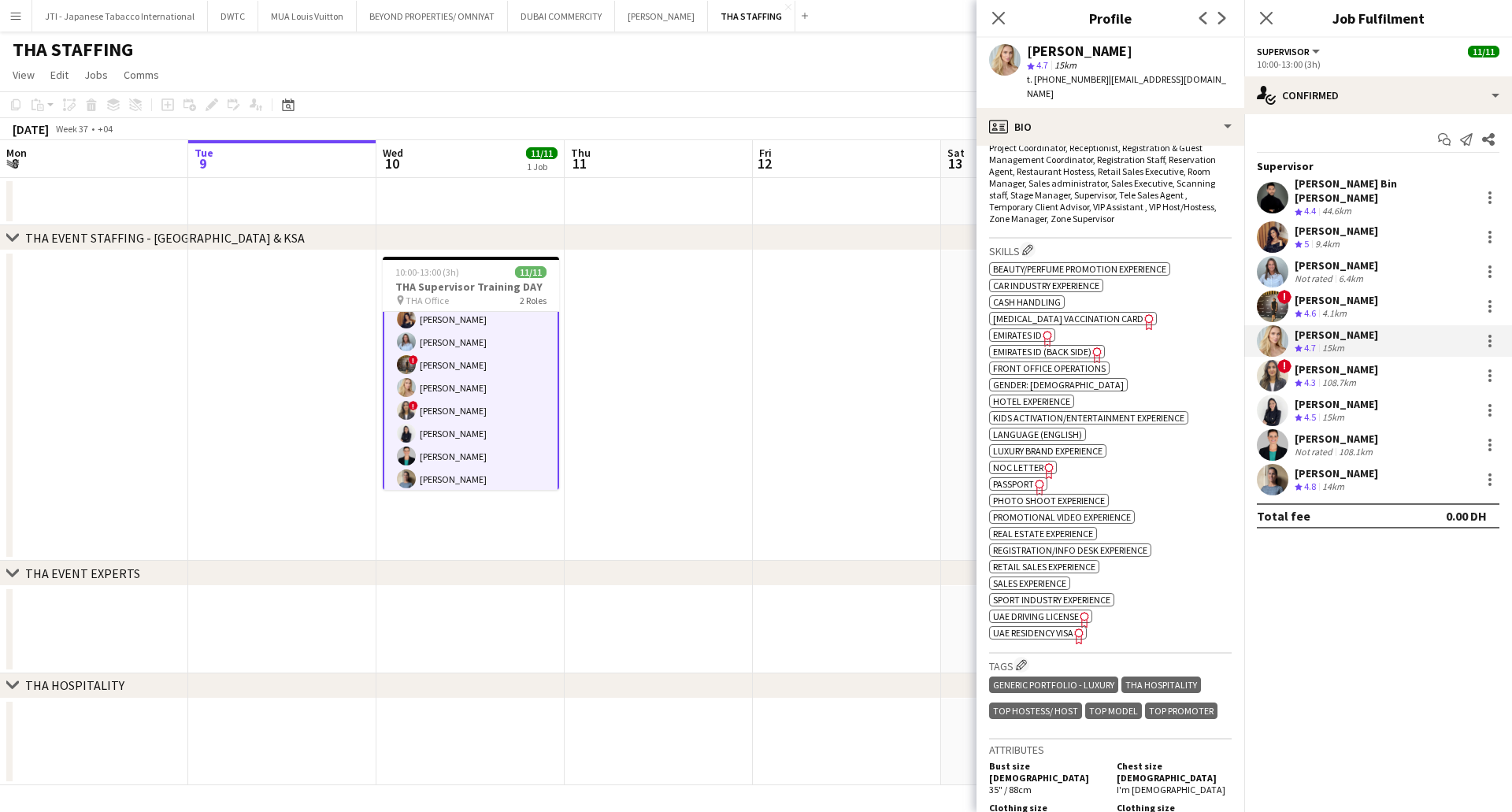
scroll to position [630, 0]
click at [1032, 327] on span "Emirates ID" at bounding box center [1017, 333] width 49 height 12
click at [1323, 363] on div "Diala Kassab" at bounding box center [1336, 369] width 83 height 14
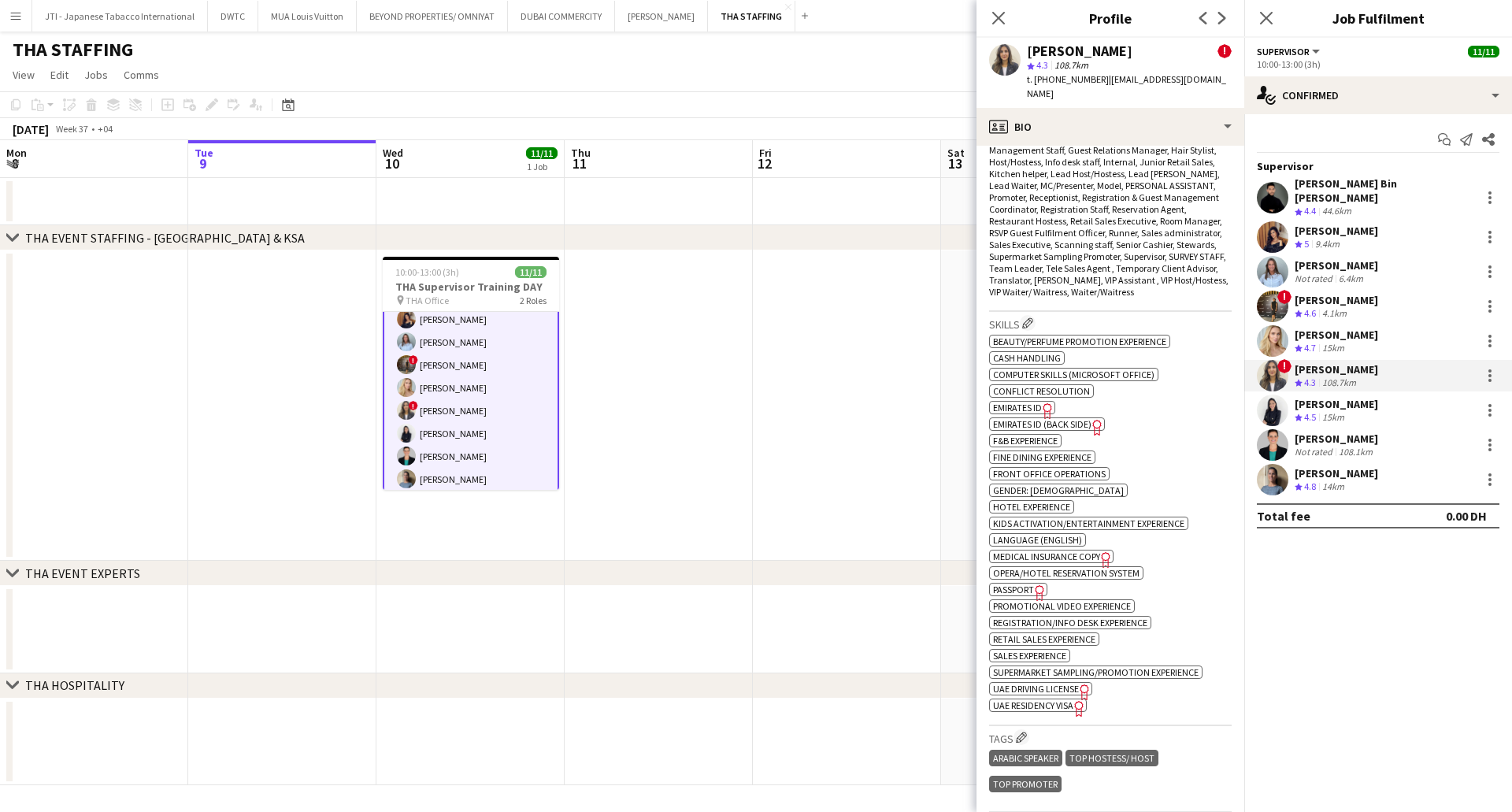
scroll to position [788, 0]
click at [1035, 398] on span "Emirates ID" at bounding box center [1017, 404] width 49 height 12
click at [1307, 412] on span "4.5" at bounding box center [1310, 418] width 12 height 12
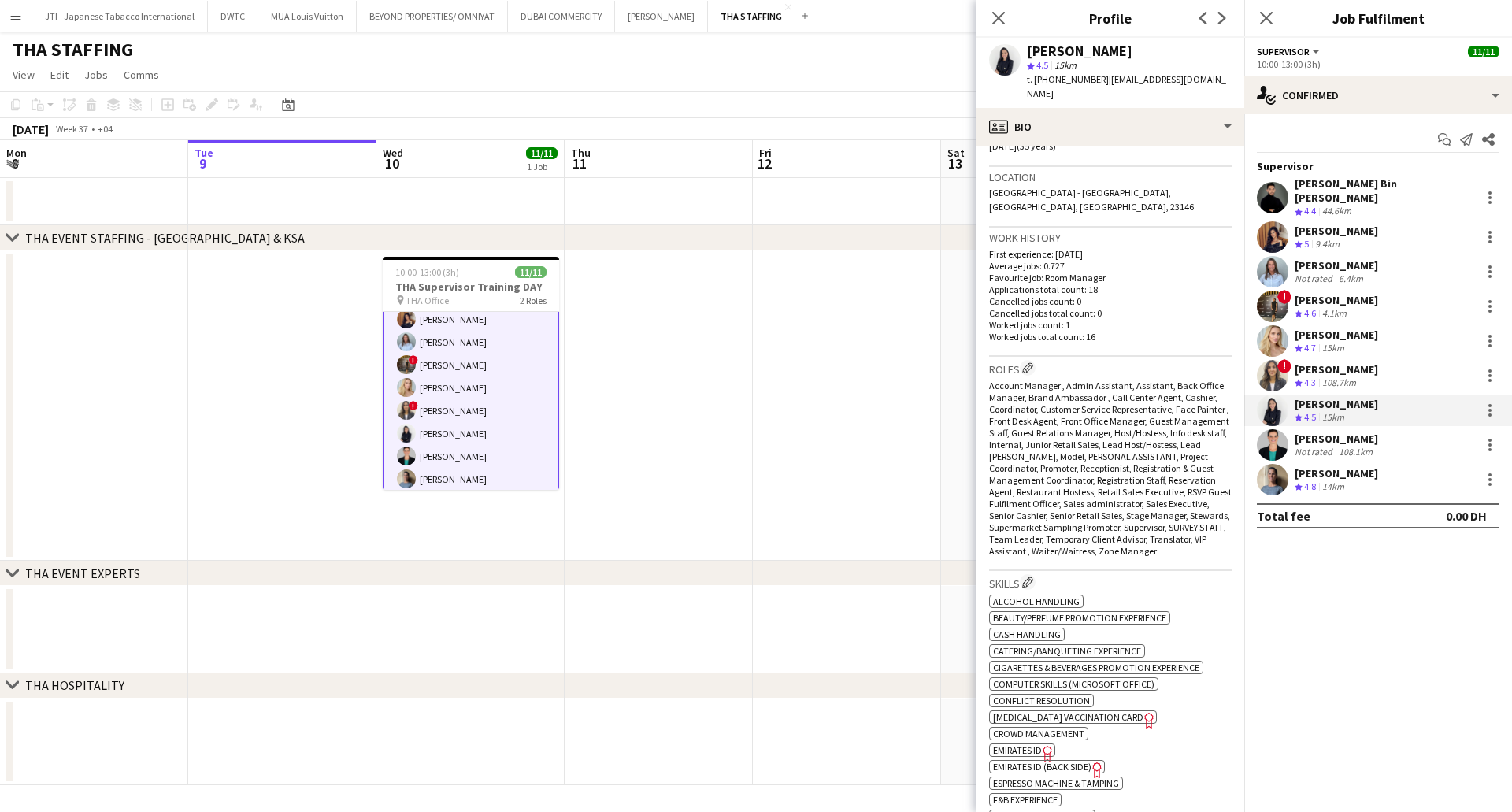
scroll to position [710, 0]
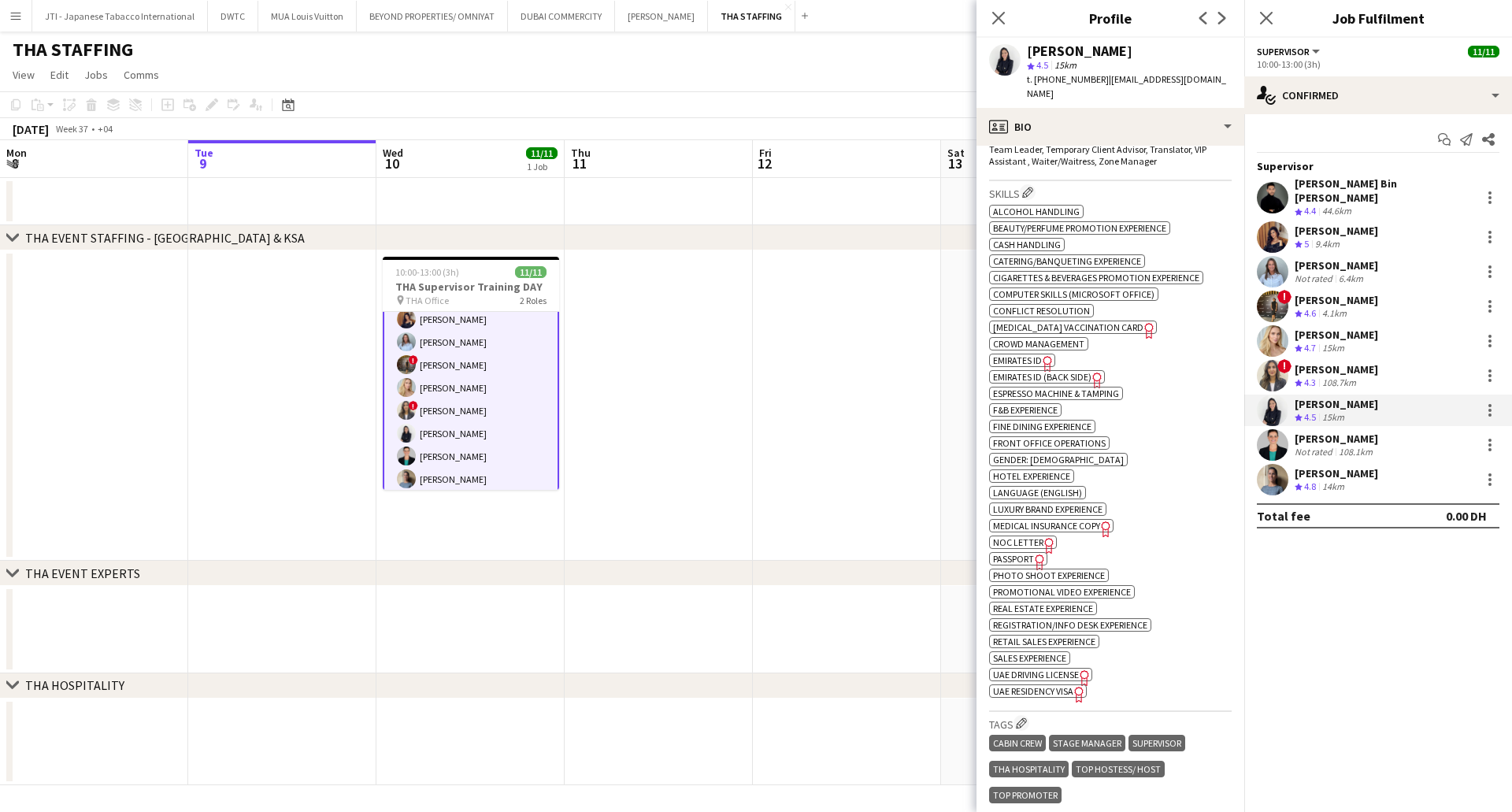
click at [1028, 355] on span "Emirates ID" at bounding box center [1017, 361] width 49 height 12
click at [1313, 431] on div "Sarah Spaldi" at bounding box center [1336, 438] width 83 height 14
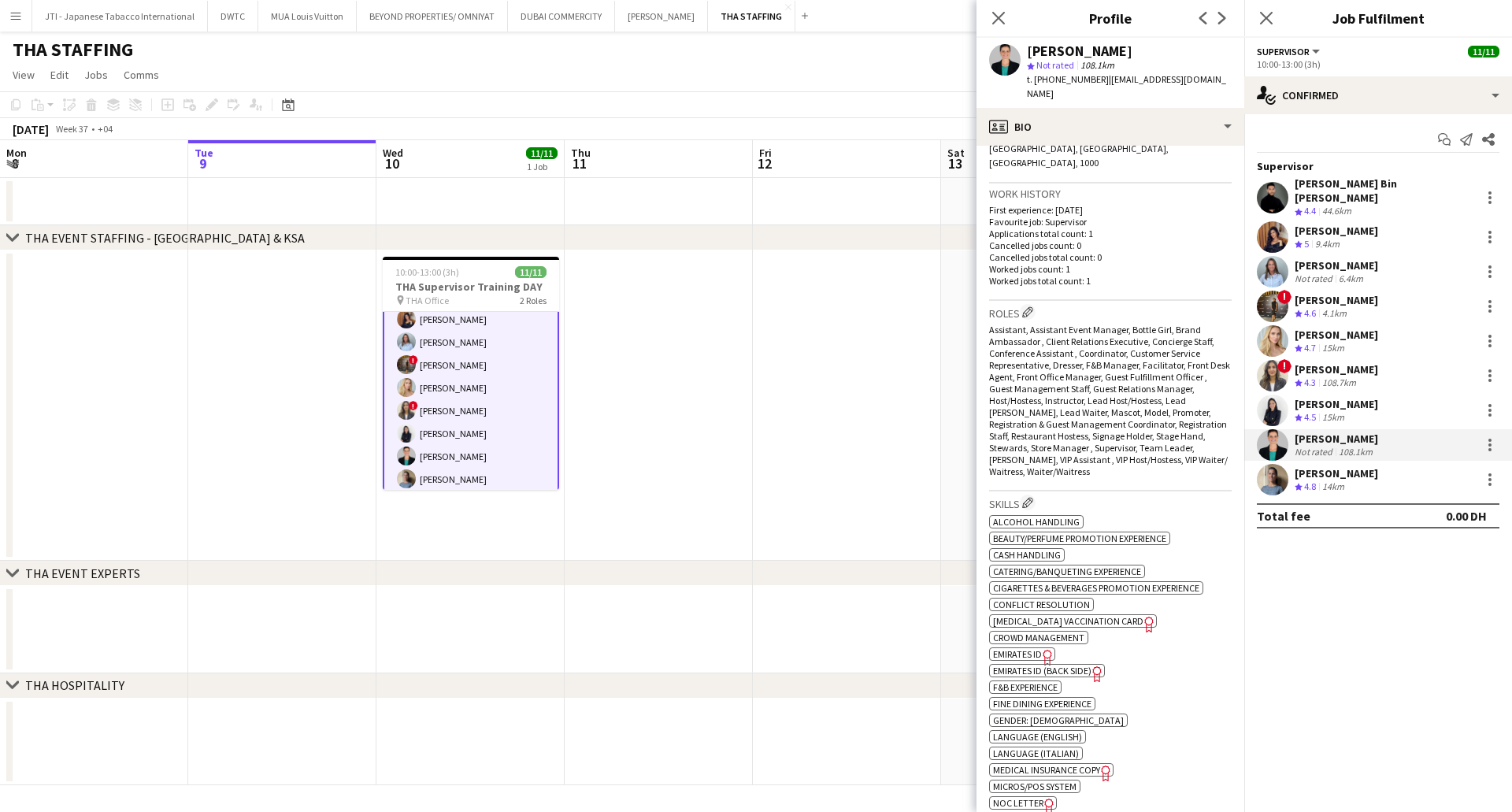
scroll to position [788, 0]
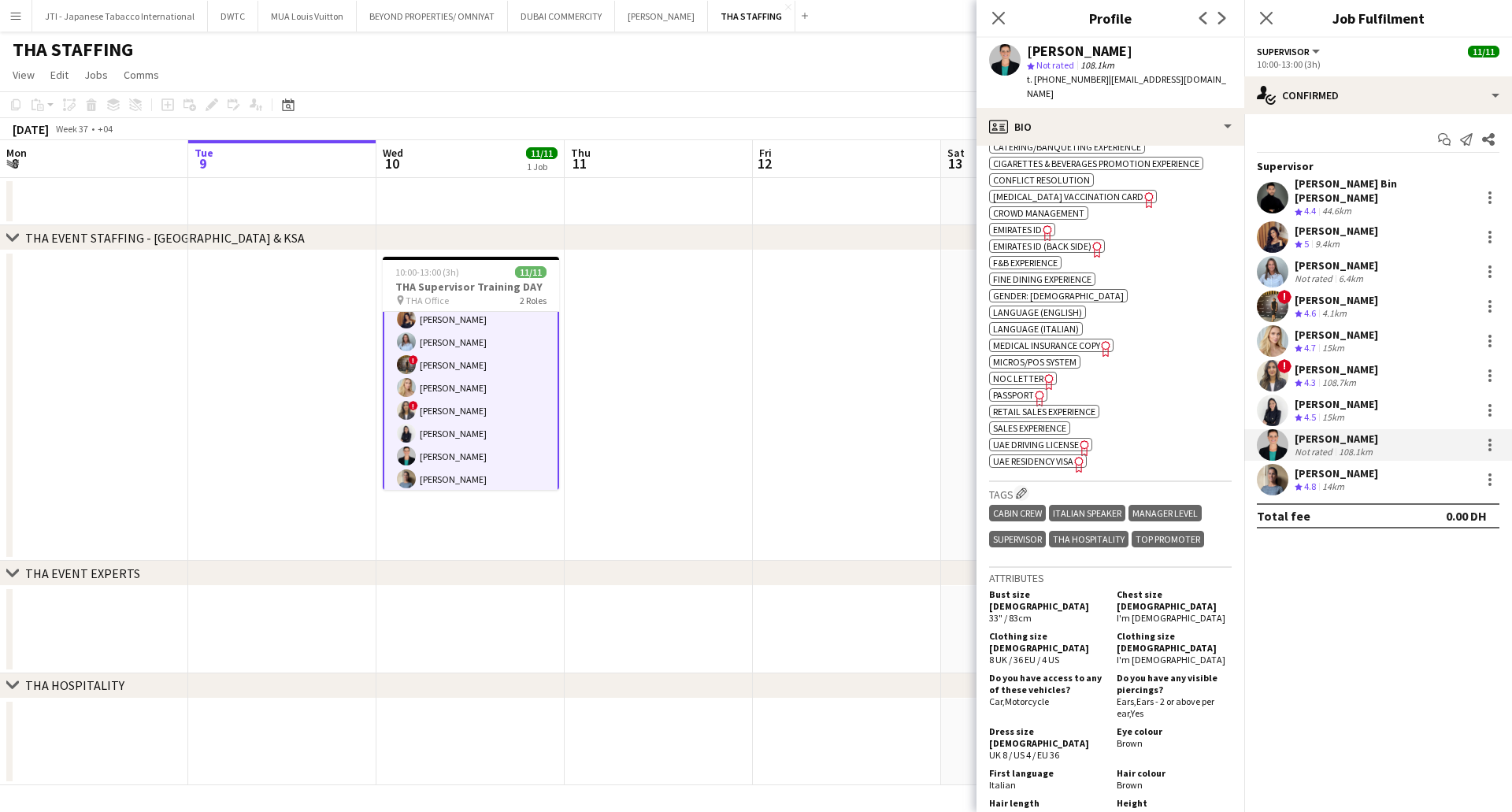
click at [1028, 224] on span "Emirates ID" at bounding box center [1017, 230] width 49 height 12
click at [1343, 467] on div "Marina Cipriani" at bounding box center [1336, 474] width 83 height 14
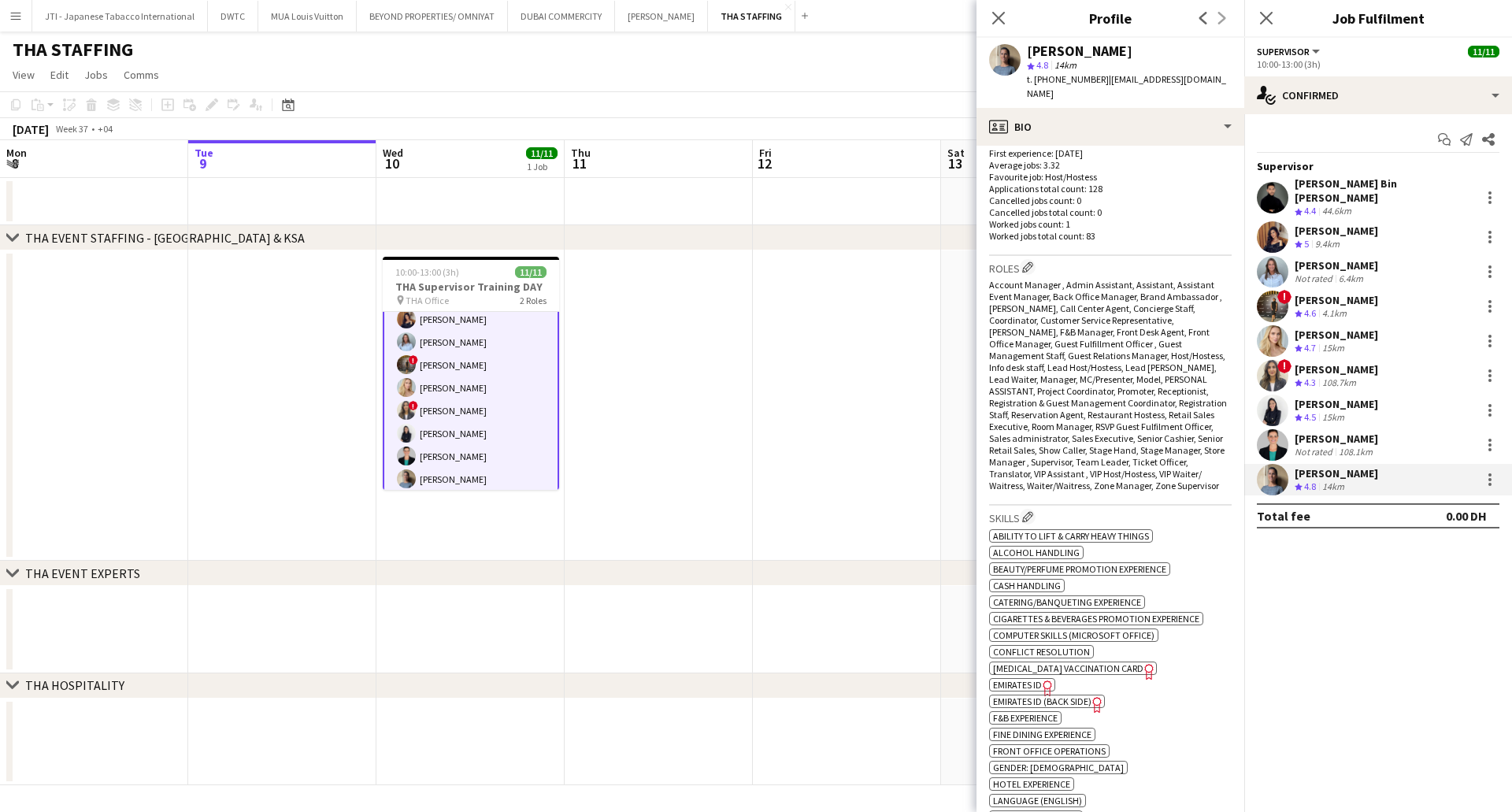
scroll to position [630, 0]
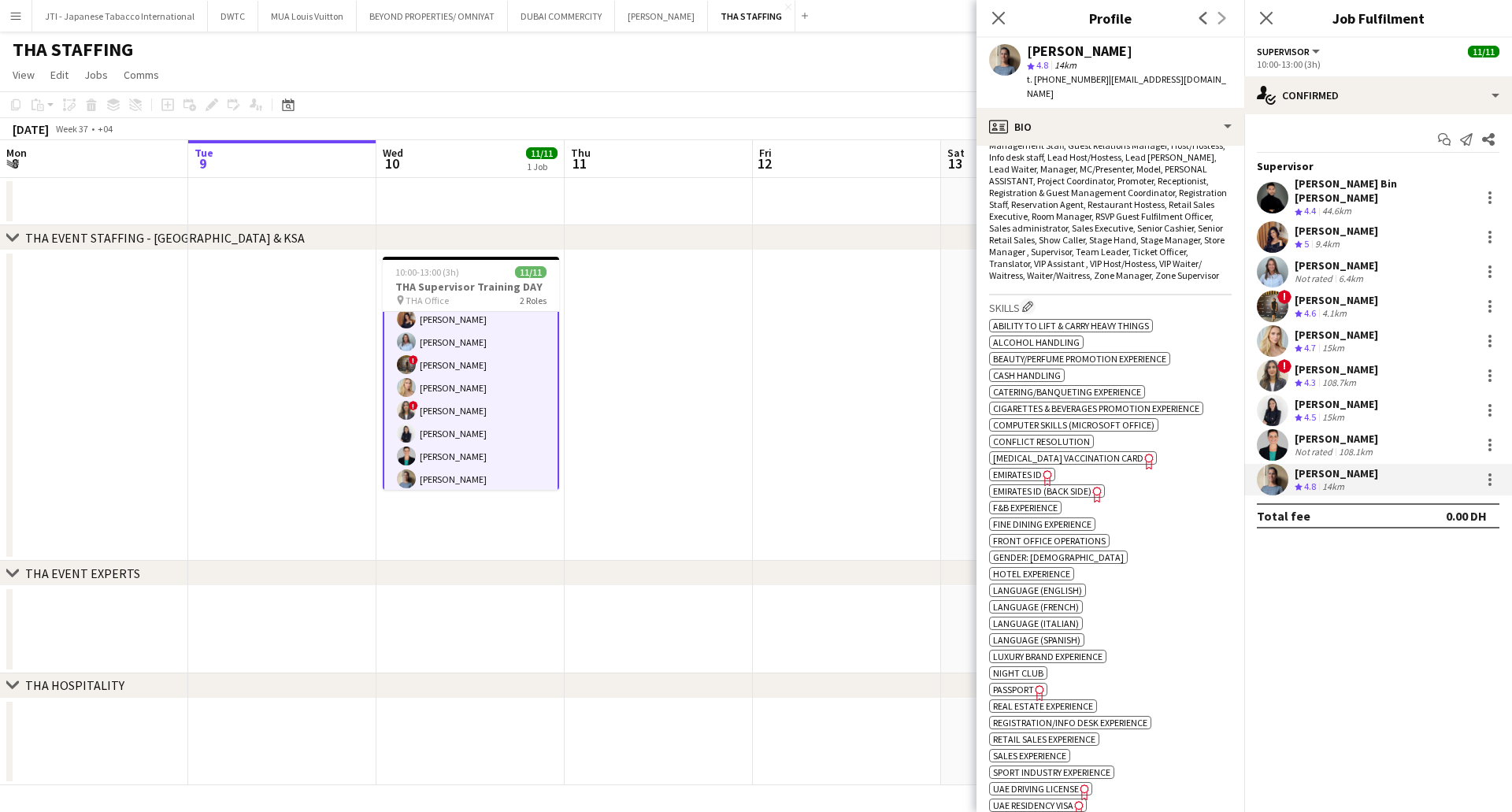
click at [1043, 469] on icon "Freelancer has uploaded a photo validation of skill. Click to see" at bounding box center [1047, 477] width 16 height 16
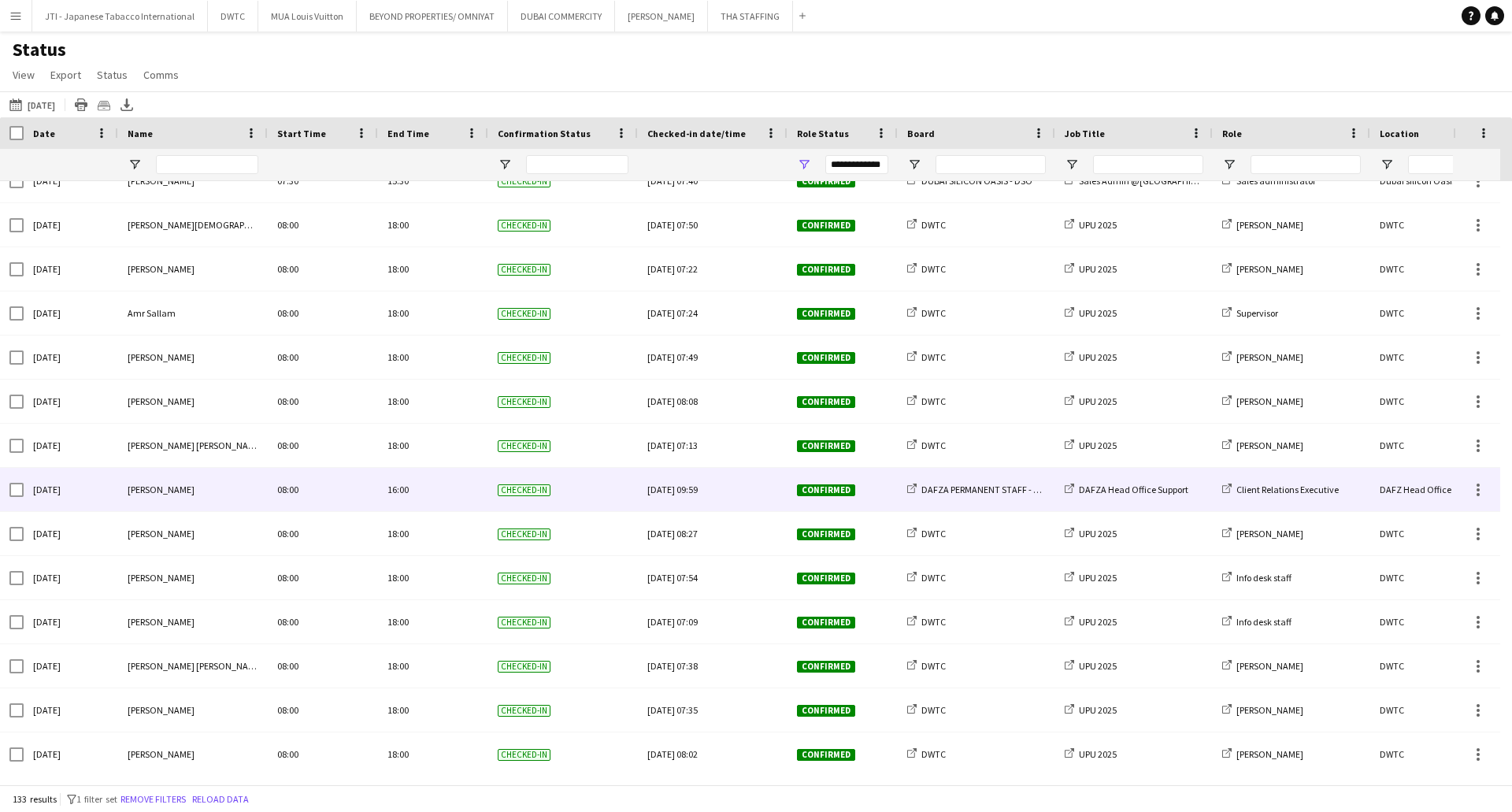
scroll to position [1182, 0]
